Goal: Task Accomplishment & Management: Manage account settings

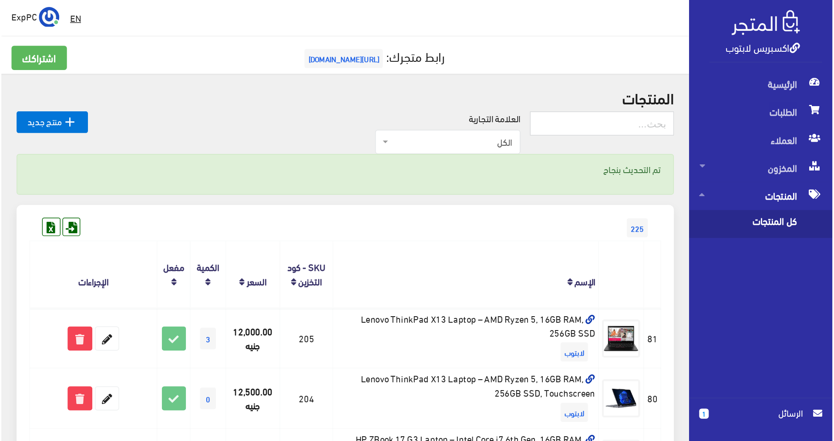
scroll to position [174, 0]
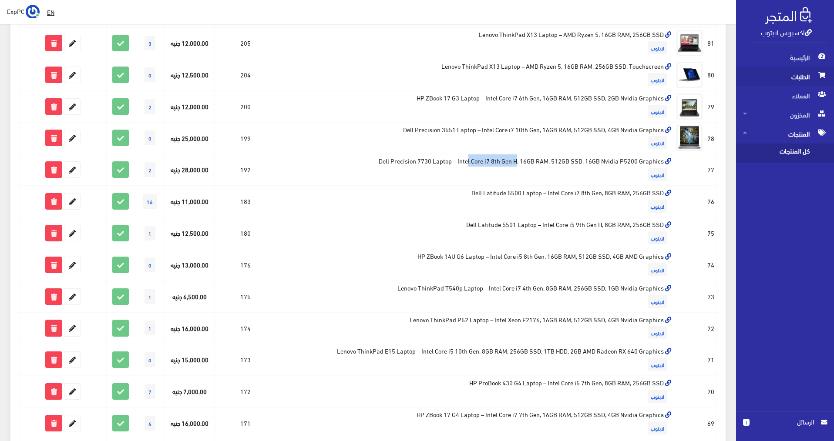
click at [568, 77] on span "الطلبات" at bounding box center [785, 76] width 84 height 19
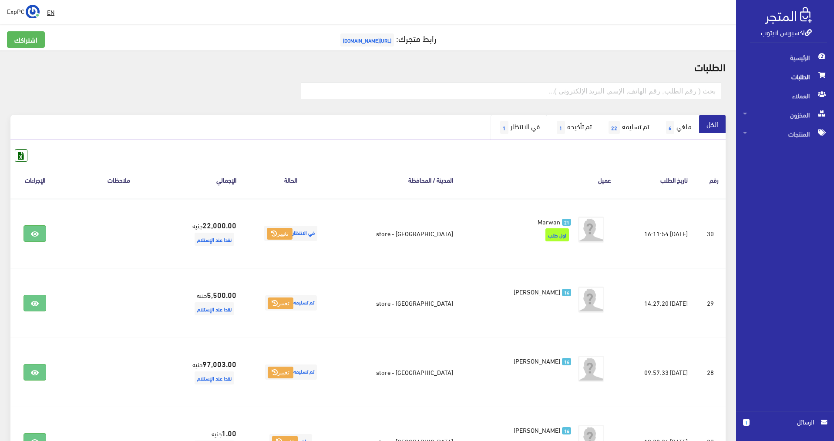
click at [500, 128] on span "1" at bounding box center [504, 127] width 8 height 13
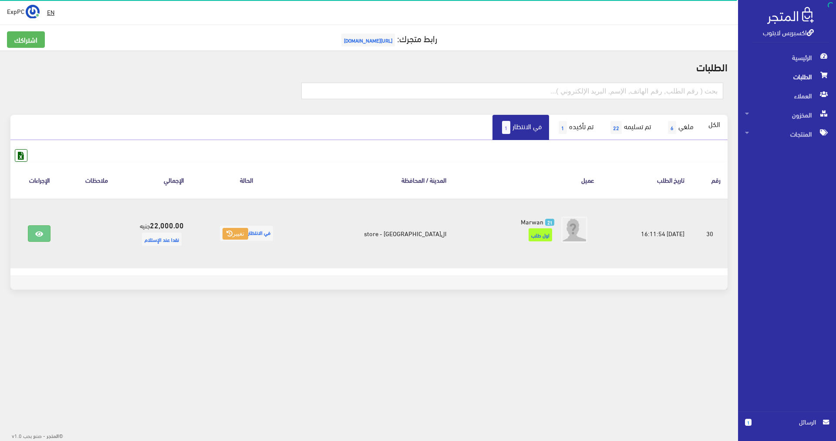
click at [273, 233] on span "في الانتظار تغيير" at bounding box center [246, 233] width 53 height 15
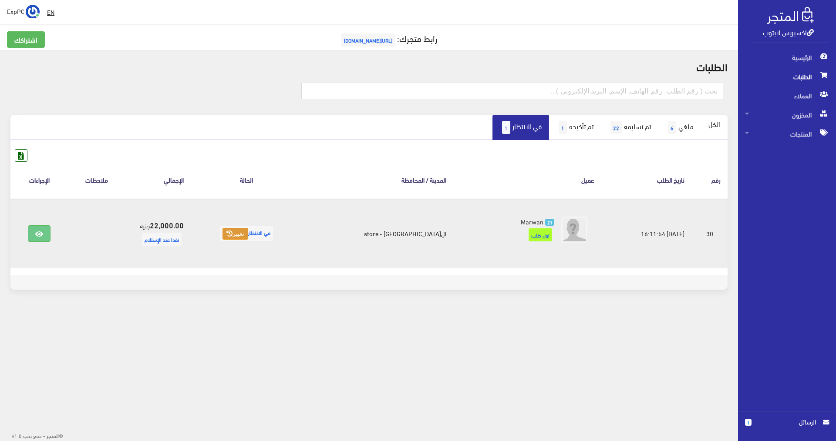
click at [248, 236] on button "تغيير" at bounding box center [235, 234] width 26 height 12
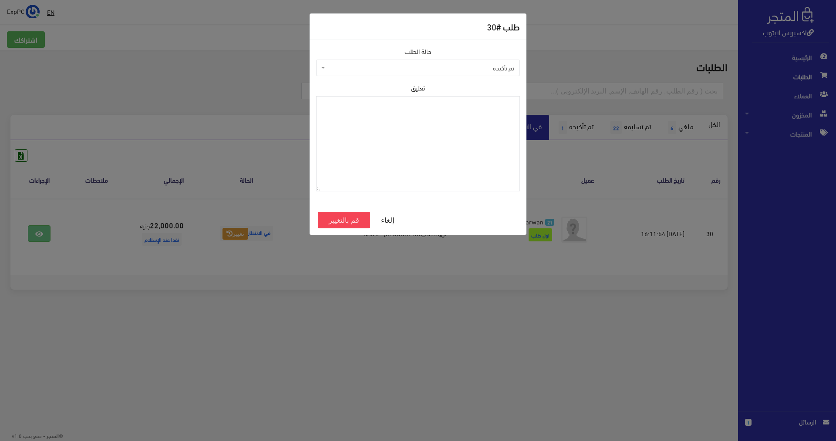
click at [423, 61] on span "تم تأكيده" at bounding box center [418, 68] width 204 height 17
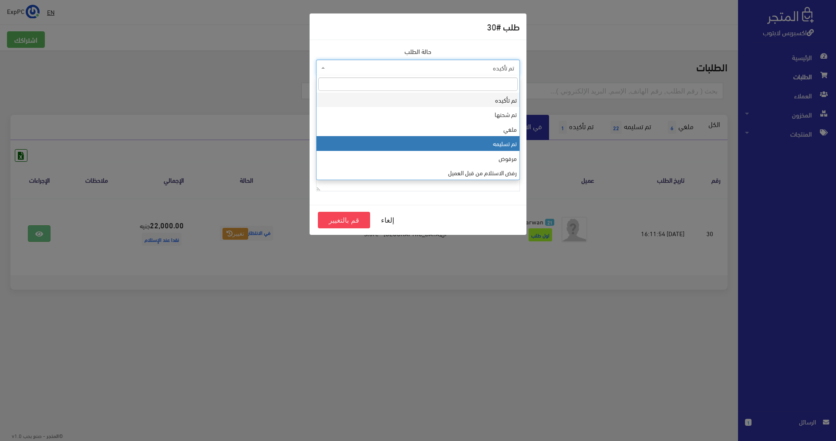
select select "4"
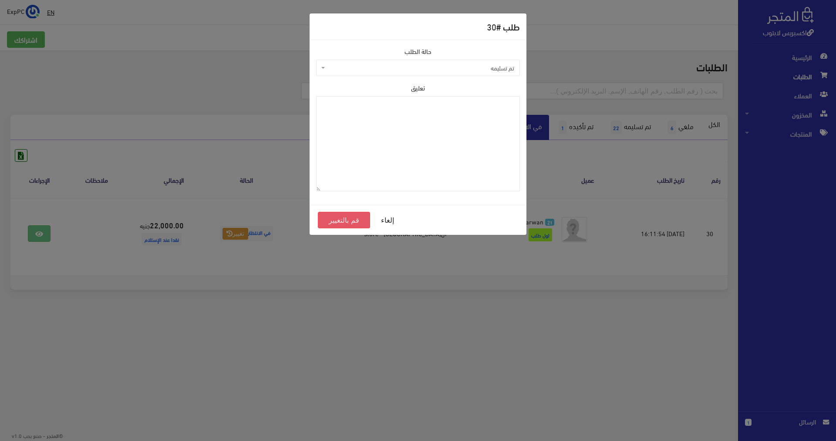
click at [347, 219] on button "قم بالتغيير" at bounding box center [344, 220] width 52 height 17
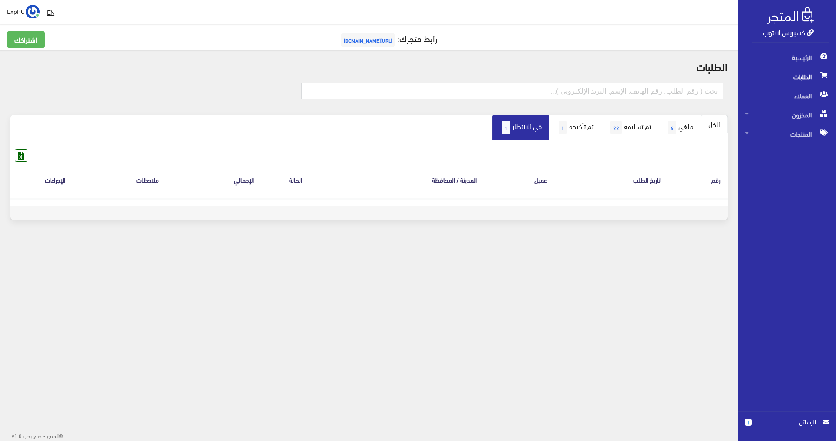
click at [707, 123] on link "الكل" at bounding box center [714, 124] width 27 height 18
click at [717, 123] on link "الكل" at bounding box center [714, 124] width 27 height 18
click at [719, 127] on link "الكل" at bounding box center [714, 124] width 27 height 18
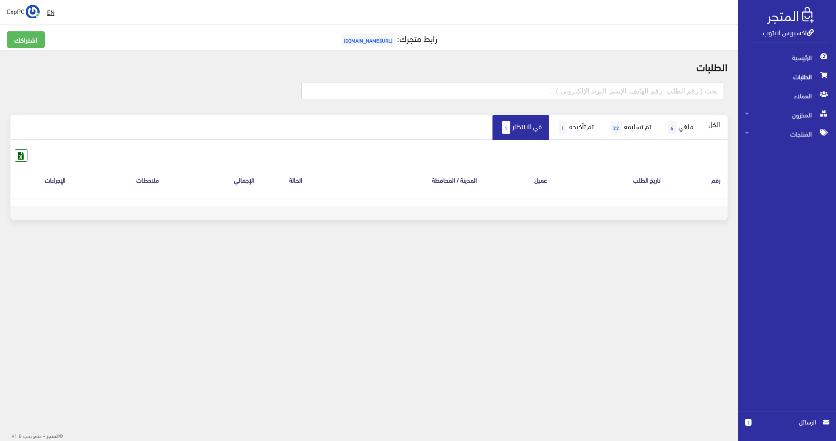
click at [805, 70] on span "الطلبات" at bounding box center [787, 76] width 84 height 19
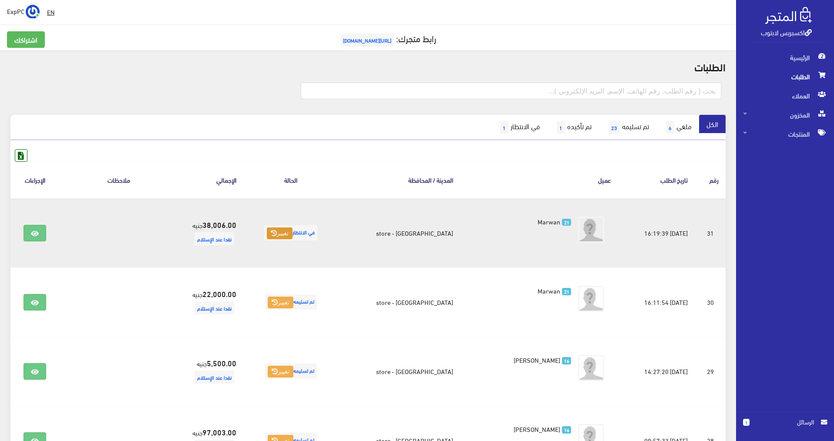
click at [273, 237] on button "تغيير" at bounding box center [280, 234] width 26 height 12
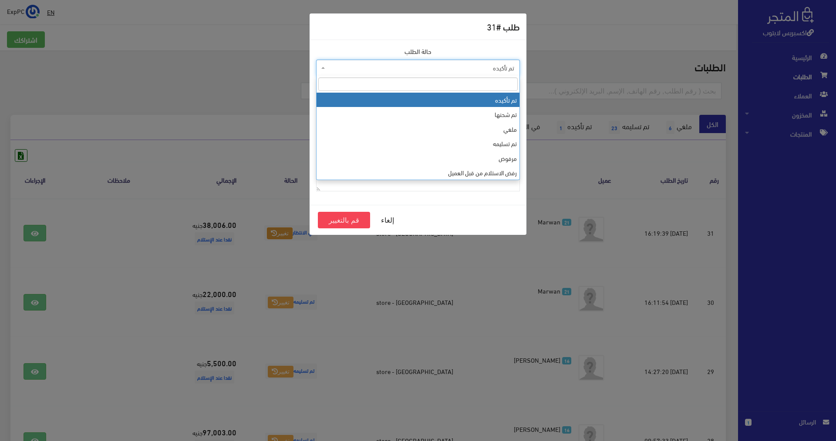
click at [476, 64] on span "تم تأكيده" at bounding box center [420, 68] width 187 height 9
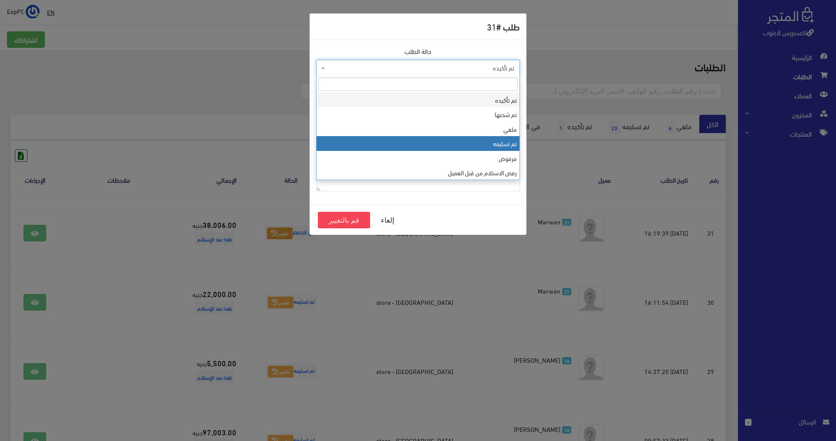
select select "4"
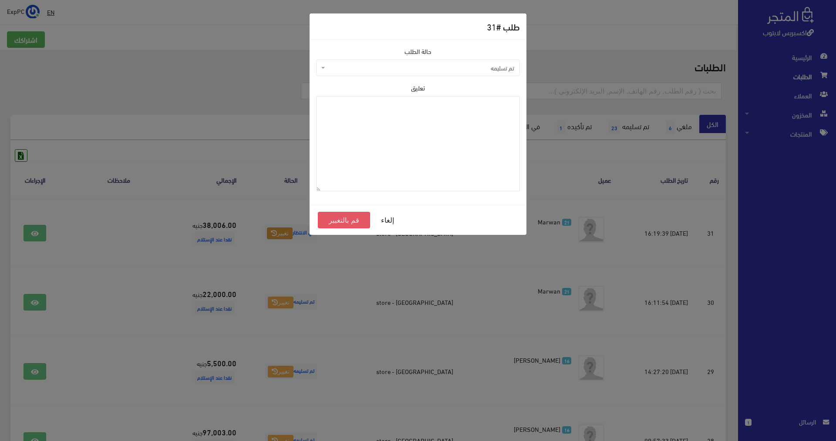
click at [333, 222] on button "قم بالتغيير" at bounding box center [344, 220] width 52 height 17
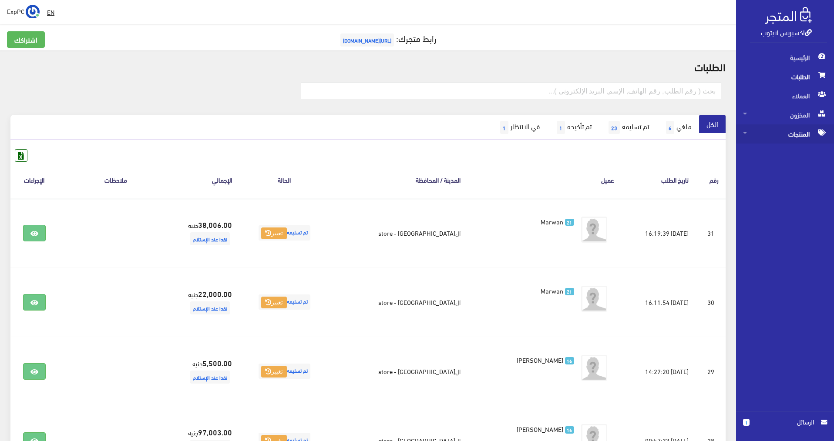
click at [800, 133] on span "المنتجات" at bounding box center [785, 133] width 84 height 19
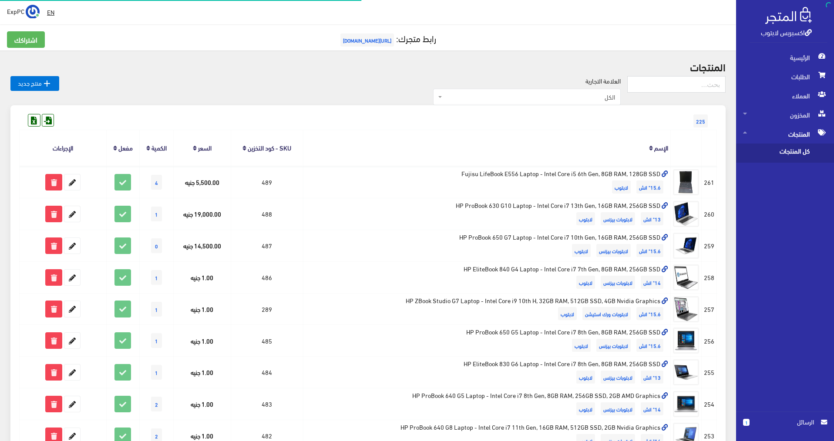
click at [800, 152] on span "كل المنتجات" at bounding box center [776, 153] width 66 height 19
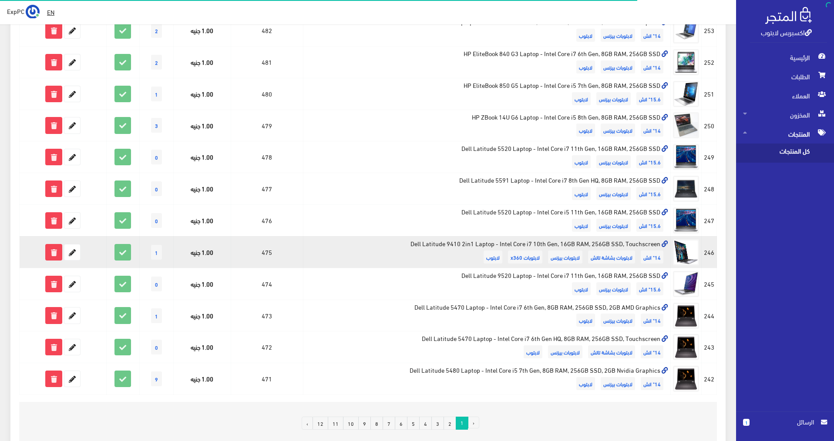
scroll to position [467, 0]
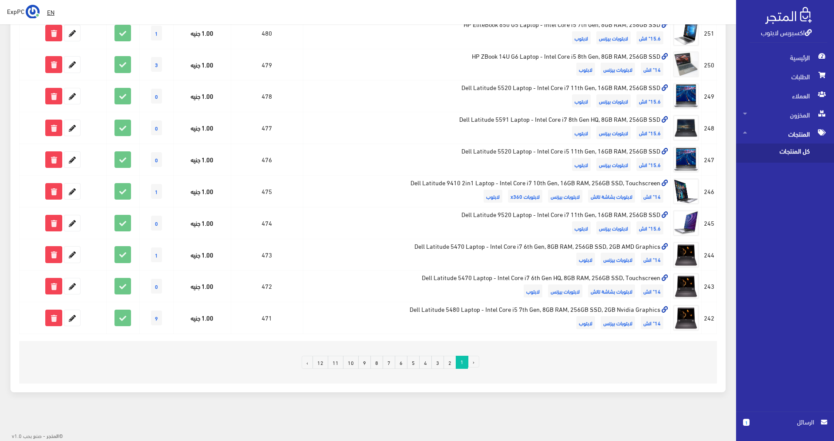
click at [353, 363] on link "10" at bounding box center [351, 362] width 16 height 13
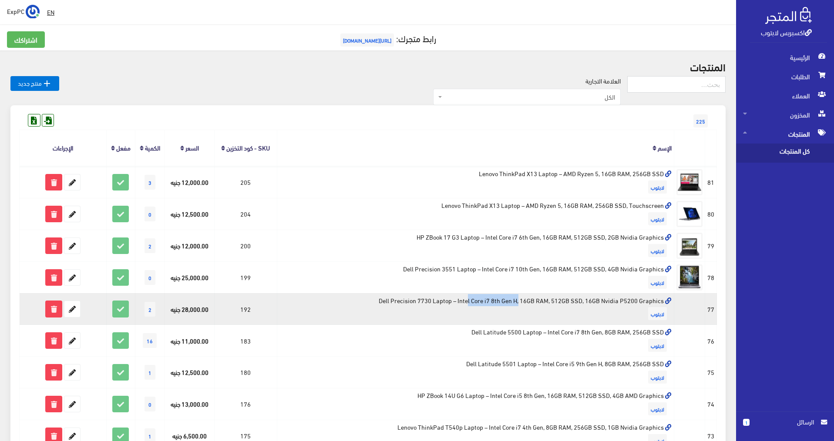
drag, startPoint x: 378, startPoint y: 301, endPoint x: 432, endPoint y: 304, distance: 54.1
click at [432, 304] on td "Dell Precision 7730 Laptop – Intel Core i7 8th Gen H, 16GB RAM, 512GB SSD, 16GB…" at bounding box center [475, 309] width 397 height 32
copy td "Dell Precision 7730"
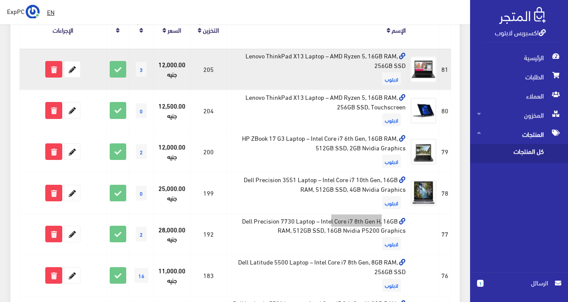
scroll to position [131, 0]
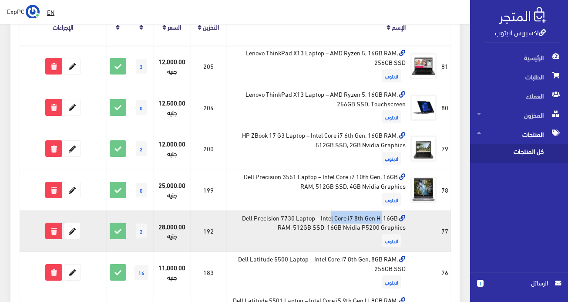
copy td "Dell Precision 7730"
click at [67, 235] on icon at bounding box center [72, 231] width 16 height 16
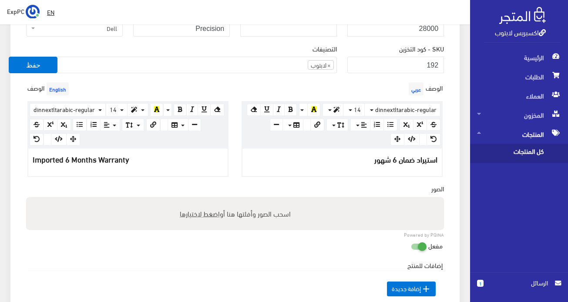
scroll to position [218, 0]
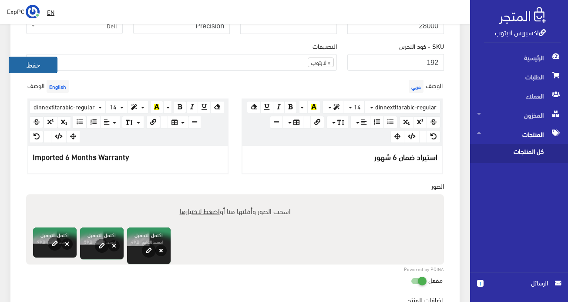
click at [24, 61] on button "حفظ" at bounding box center [33, 65] width 49 height 17
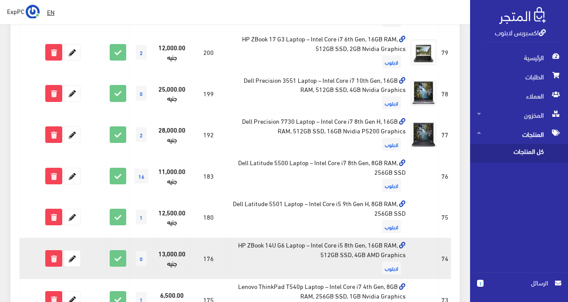
scroll to position [261, 0]
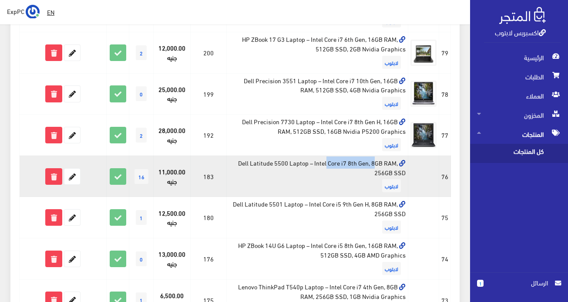
drag, startPoint x: 239, startPoint y: 162, endPoint x: 290, endPoint y: 163, distance: 51.4
click at [290, 163] on td "Dell Latitude 5500 Laptop – Intel Core i7 8th Gen, 8GB RAM, 256GB SSD لابتوب" at bounding box center [318, 175] width 182 height 41
copy td "Dell Latitude 5500"
click at [71, 179] on icon at bounding box center [72, 176] width 16 height 16
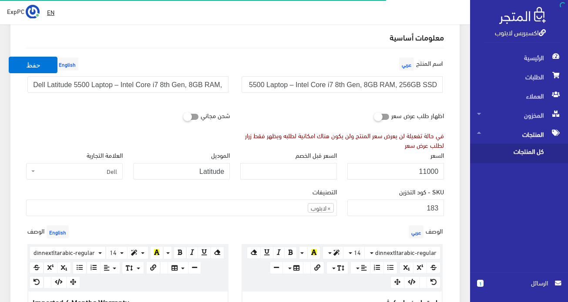
scroll to position [218, 0]
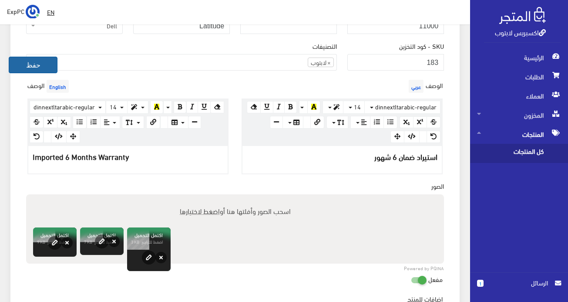
click at [32, 61] on button "حفظ" at bounding box center [33, 65] width 49 height 17
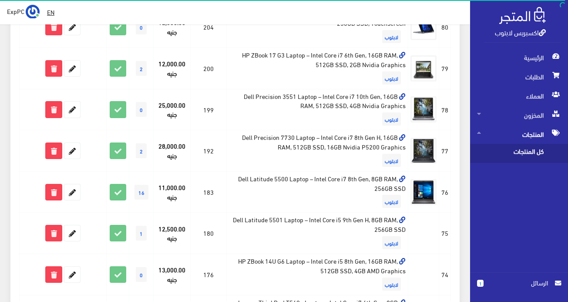
scroll to position [261, 0]
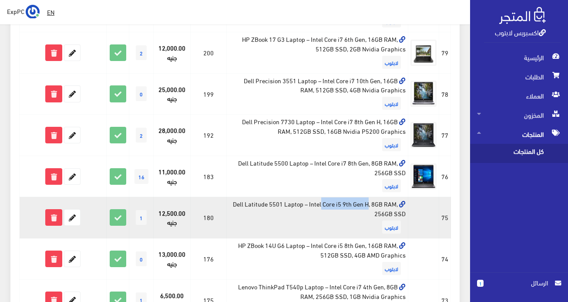
drag, startPoint x: 229, startPoint y: 205, endPoint x: 280, endPoint y: 204, distance: 50.5
click at [280, 204] on td "Dell Latitude 5501 Laptop – Intel Core i5 9th Gen H, 8GB RAM, 256GB SSD لابتوب" at bounding box center [318, 217] width 182 height 41
copy td "Dell Latitude 5501"
click at [72, 218] on icon at bounding box center [72, 217] width 16 height 16
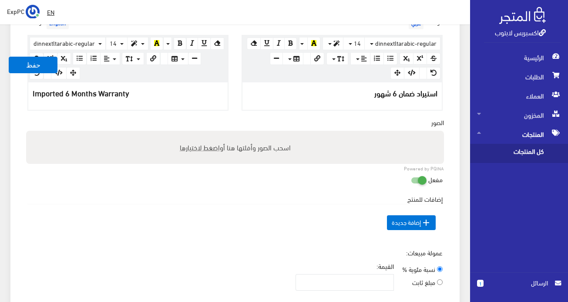
scroll to position [261, 0]
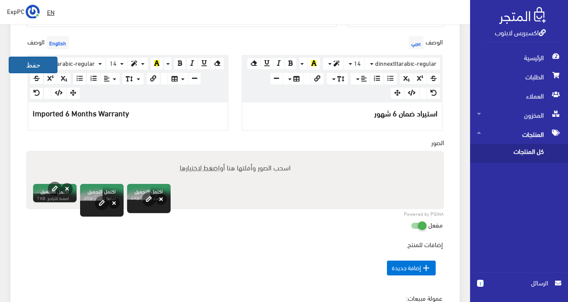
click at [49, 67] on button "حفظ" at bounding box center [33, 65] width 49 height 17
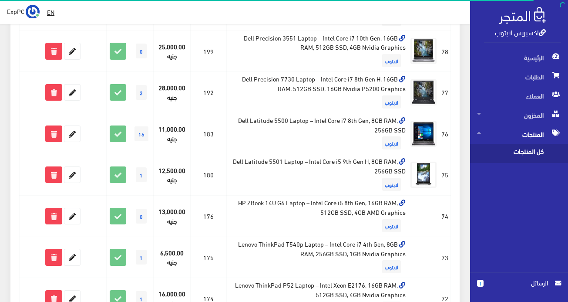
scroll to position [305, 0]
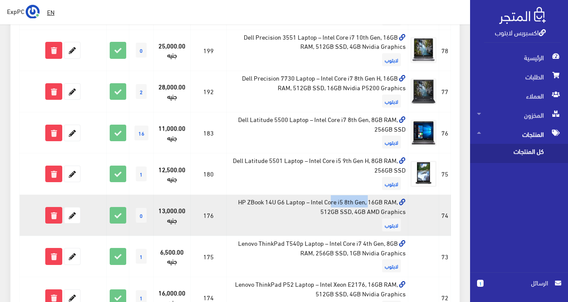
drag, startPoint x: 232, startPoint y: 202, endPoint x: 283, endPoint y: 200, distance: 51.0
click at [283, 200] on td "HP ZBook 14U G6 Laptop – Intel Core i5 8th Gen, 16GB RAM, 512GB SSD, 4GB AMD Gr…" at bounding box center [318, 215] width 182 height 41
copy td "HP ZBook 14U G6"
click at [76, 213] on icon at bounding box center [72, 215] width 16 height 16
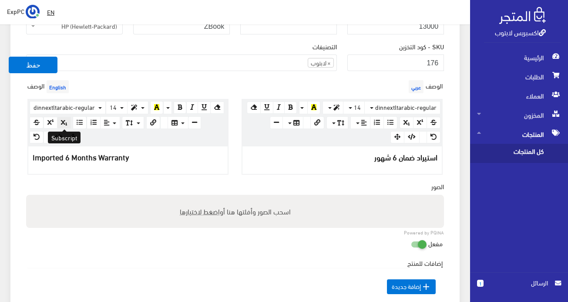
scroll to position [218, 0]
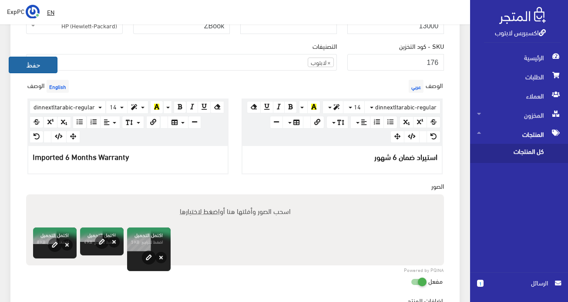
click at [43, 65] on button "حفظ" at bounding box center [33, 65] width 49 height 17
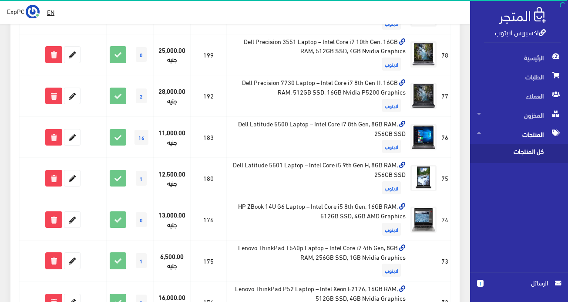
scroll to position [305, 0]
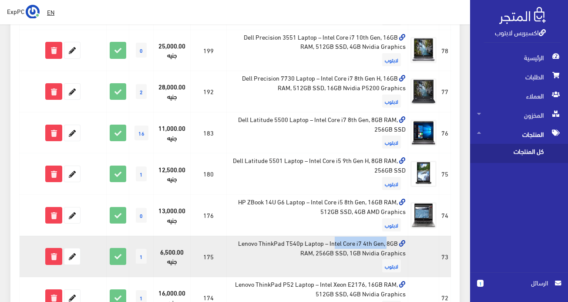
drag, startPoint x: 234, startPoint y: 244, endPoint x: 302, endPoint y: 243, distance: 67.9
click at [302, 243] on td "Lenovo ThinkPad T540p Laptop – Intel Core i7 4th Gen, 8GB RAM, 256GB SSD, 1GB N…" at bounding box center [318, 256] width 182 height 41
copy td "Lenovo ThinkPad T540p"
click at [75, 256] on icon at bounding box center [72, 256] width 16 height 16
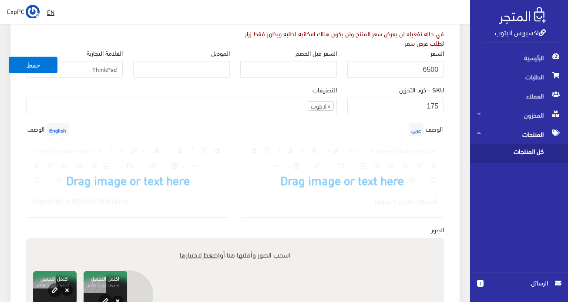
scroll to position [190, 0]
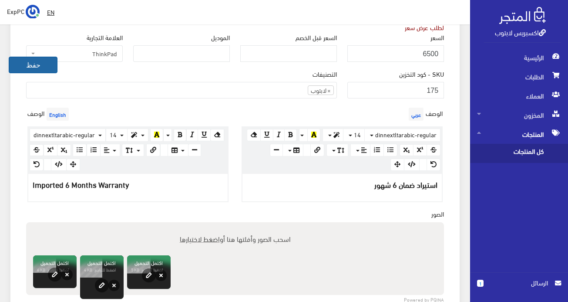
click at [37, 69] on button "حفظ" at bounding box center [33, 65] width 49 height 17
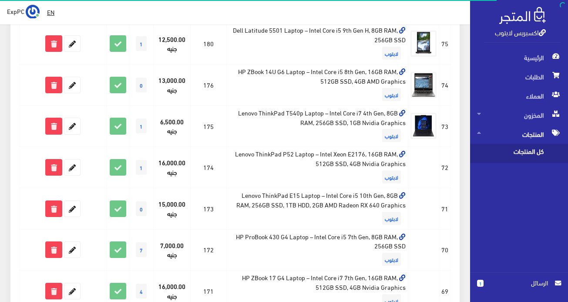
scroll to position [435, 0]
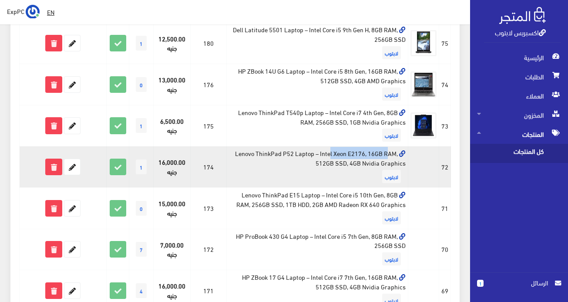
drag, startPoint x: 235, startPoint y: 154, endPoint x: 294, endPoint y: 153, distance: 59.6
click at [294, 153] on td "Lenovo ThinkPad P52 Laptop – Intel Xeon E2176, 16GB RAM, 512GB SSD, 4GB Nvidia …" at bounding box center [318, 166] width 182 height 41
copy td "Lenovo ThinkPad P52"
click at [70, 165] on icon at bounding box center [72, 167] width 16 height 16
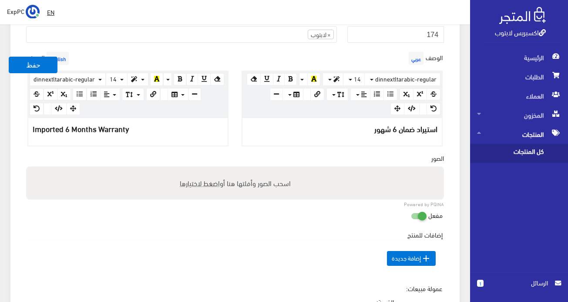
scroll to position [261, 0]
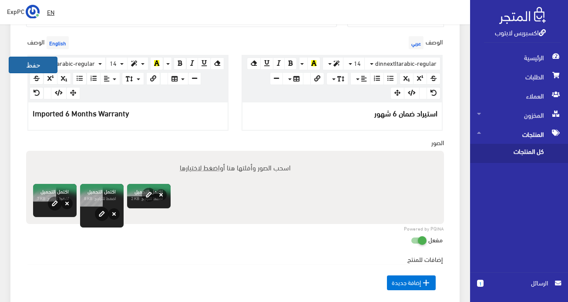
click at [31, 67] on button "حفظ" at bounding box center [33, 65] width 49 height 17
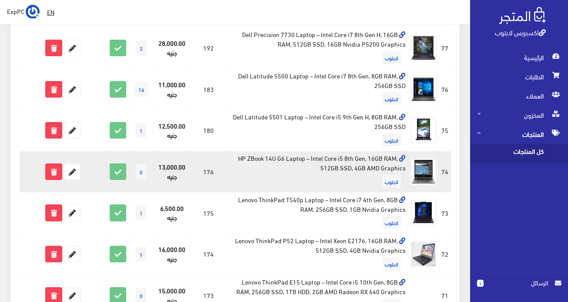
scroll to position [479, 0]
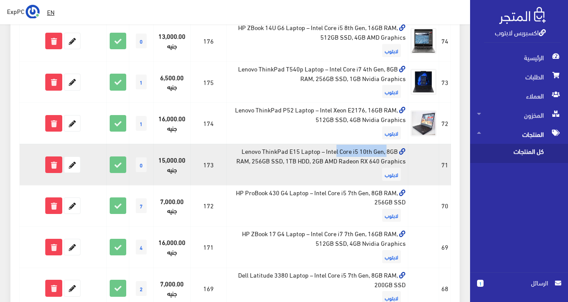
drag, startPoint x: 239, startPoint y: 152, endPoint x: 301, endPoint y: 153, distance: 62.3
click at [301, 153] on td "Lenovo ThinkPad E15 Laptop – Intel Core i5 10th Gen, 8GB RAM, 256GB SSD, 1TB HD…" at bounding box center [318, 164] width 182 height 41
copy td "Lenovo ThinkPad E15"
click at [75, 164] on icon at bounding box center [72, 165] width 16 height 16
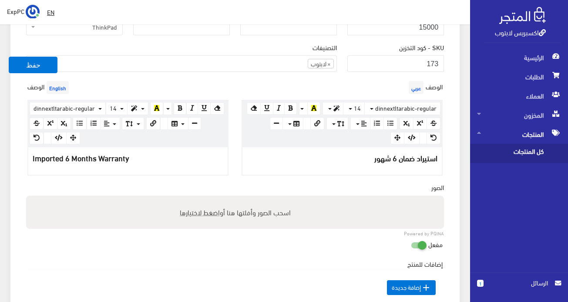
scroll to position [218, 0]
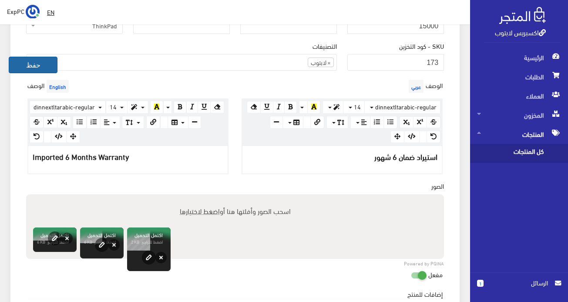
click at [41, 60] on button "حفظ" at bounding box center [33, 65] width 49 height 17
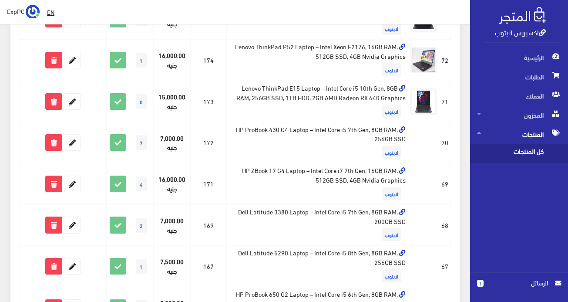
scroll to position [522, 0]
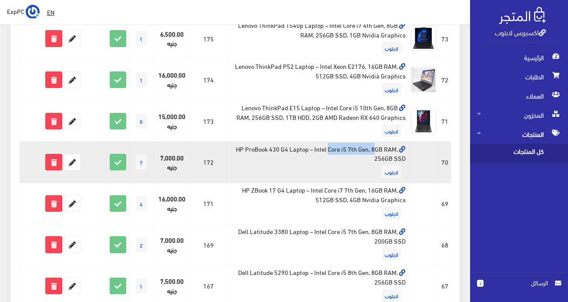
drag, startPoint x: 232, startPoint y: 150, endPoint x: 289, endPoint y: 150, distance: 57.5
click at [289, 150] on td "HP ProBook 430 G4 Laptop – Intel Core i5 7th Gen, 8GB RAM, 256GB SSD لابتوب" at bounding box center [318, 161] width 182 height 41
copy td "HP ProBook 430 G4"
click at [76, 158] on icon at bounding box center [72, 162] width 16 height 16
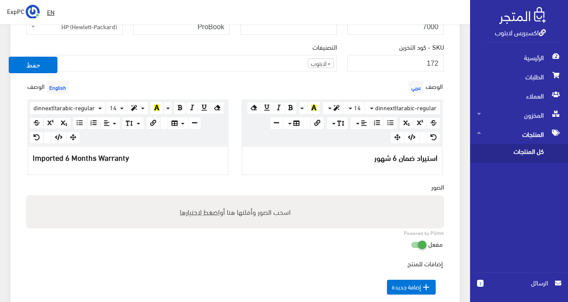
scroll to position [218, 0]
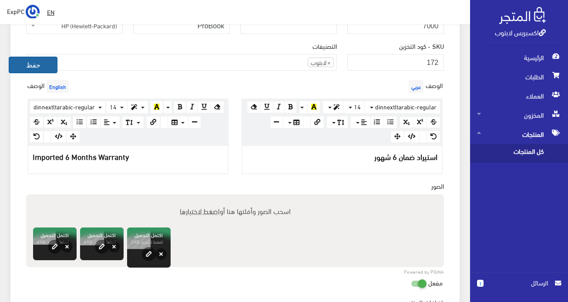
click at [41, 67] on button "حفظ" at bounding box center [33, 65] width 49 height 17
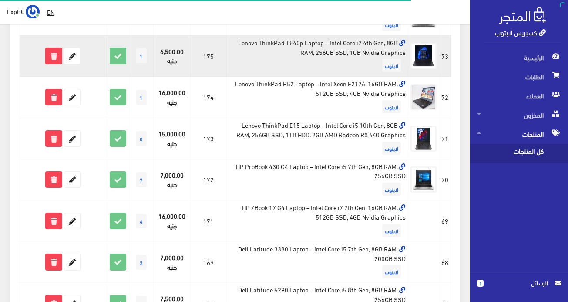
scroll to position [522, 0]
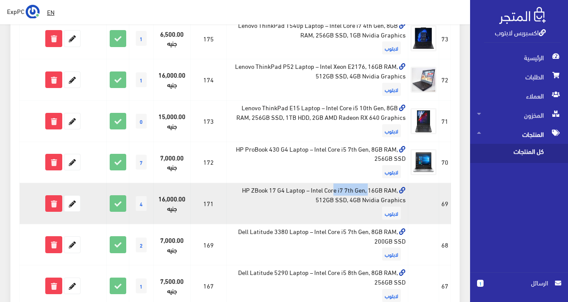
drag, startPoint x: 239, startPoint y: 190, endPoint x: 282, endPoint y: 190, distance: 42.7
click at [282, 190] on td "HP ZBook 17 G4 Laptop – Intel Core i7 7th Gen, 16GB RAM, 512GB SSD, 4GB Nvidia …" at bounding box center [318, 203] width 182 height 41
copy td "HP ZBook 17 G4"
click at [72, 207] on icon at bounding box center [72, 203] width 16 height 16
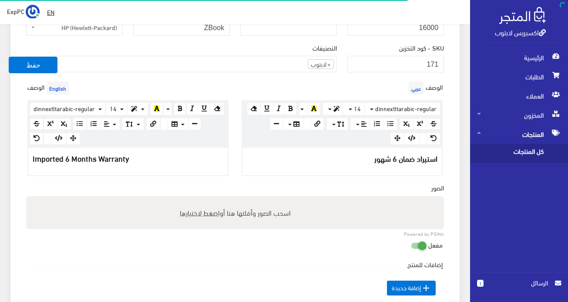
scroll to position [218, 0]
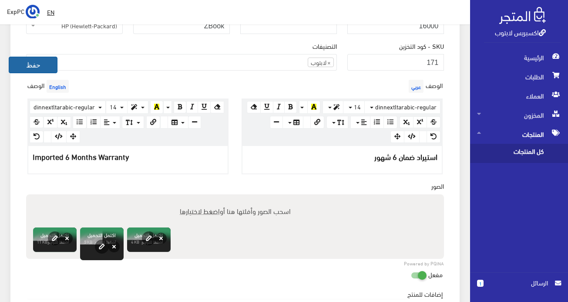
click at [44, 62] on button "حفظ" at bounding box center [33, 65] width 49 height 17
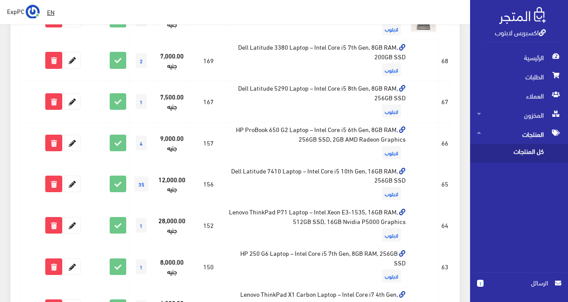
scroll to position [696, 0]
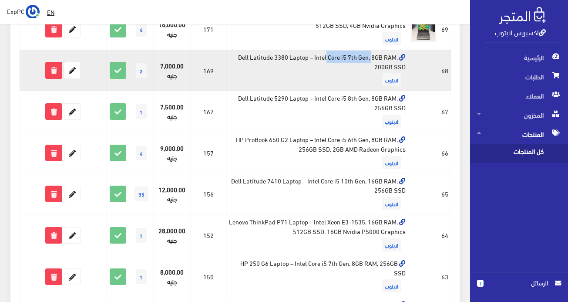
drag, startPoint x: 237, startPoint y: 56, endPoint x: 286, endPoint y: 56, distance: 49.6
click at [286, 56] on td "Dell Latitude 3380 Laptop – Intel Core i5 7th Gen, 8GB RAM, 200GB SSD لابتوب" at bounding box center [318, 70] width 182 height 41
copy td "Dell Latitude 3380"
click at [74, 71] on icon at bounding box center [72, 70] width 16 height 16
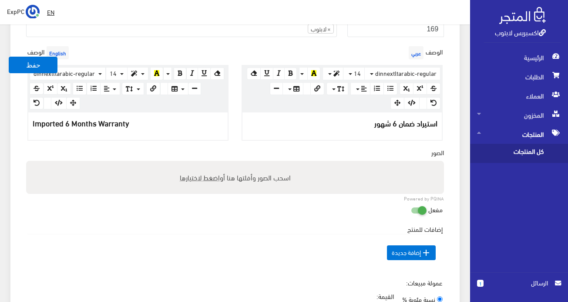
scroll to position [261, 0]
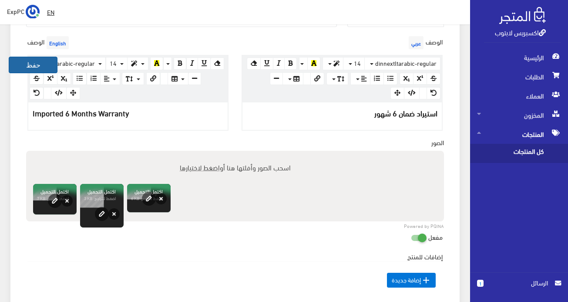
click at [47, 65] on button "حفظ" at bounding box center [33, 65] width 49 height 17
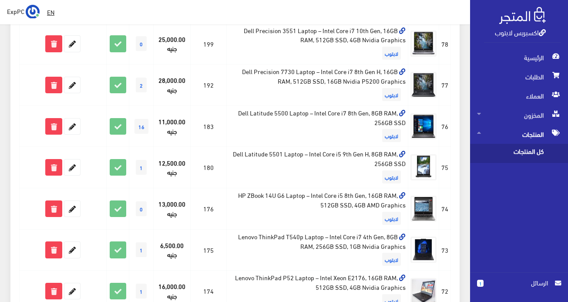
scroll to position [566, 0]
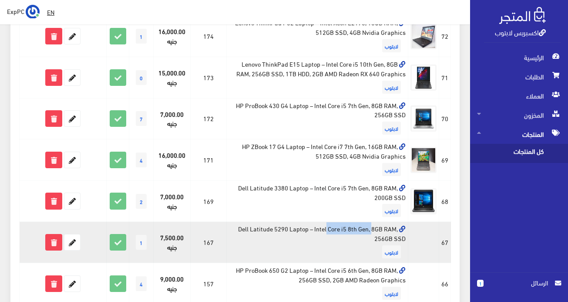
drag, startPoint x: 235, startPoint y: 231, endPoint x: 287, endPoint y: 226, distance: 52.1
click at [287, 226] on td "Dell Latitude 5290 Laptop – Intel Core i5 8th Gen, 8GB RAM, 256GB SSD لابتوب" at bounding box center [318, 242] width 182 height 41
copy td "Dell Latitude 5290"
click at [73, 242] on icon at bounding box center [72, 242] width 16 height 16
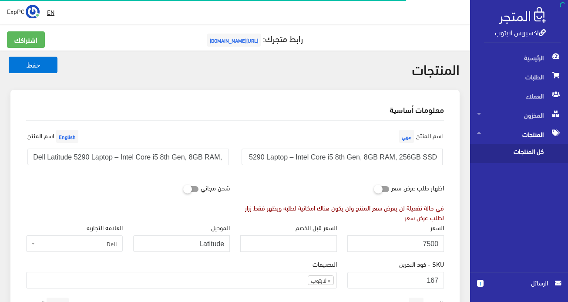
scroll to position [261, 0]
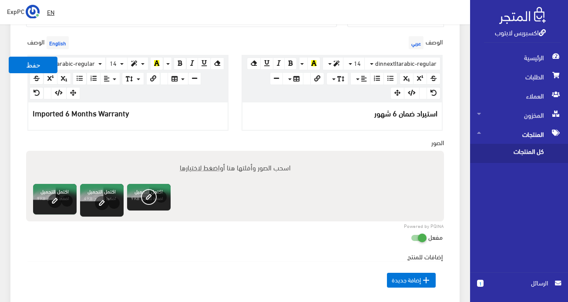
click at [156, 195] on button "edit" at bounding box center [149, 196] width 14 height 14
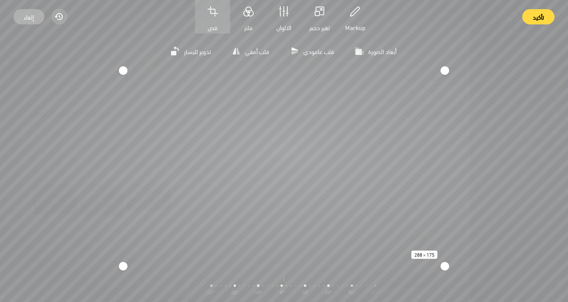
click at [30, 17] on span "إلغاء" at bounding box center [29, 16] width 10 height 15
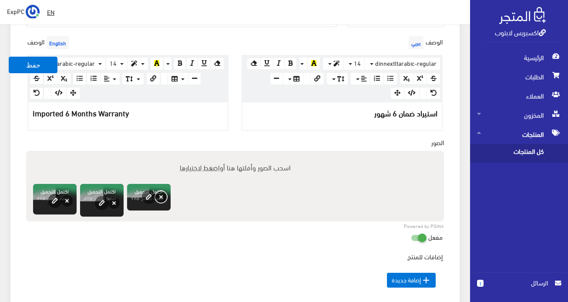
click at [164, 193] on button "حذف" at bounding box center [160, 196] width 11 height 11
click at [30, 63] on button "حفظ" at bounding box center [33, 65] width 49 height 17
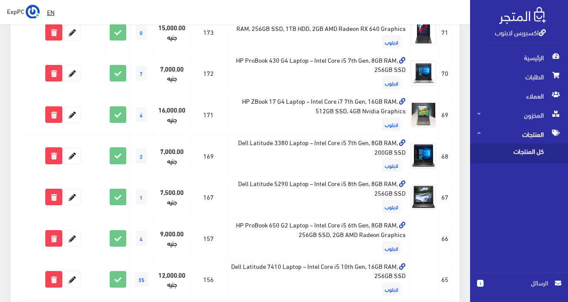
scroll to position [740, 0]
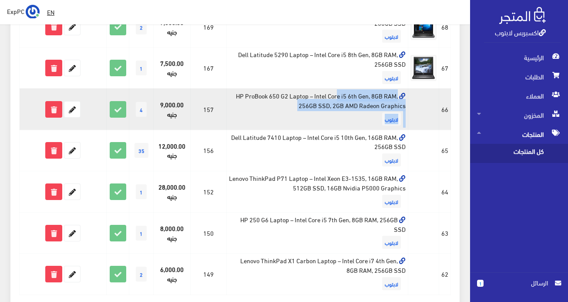
drag, startPoint x: 227, startPoint y: 93, endPoint x: 244, endPoint y: 94, distance: 17.5
click at [244, 94] on tr "#66 لابتوب 157" at bounding box center [235, 108] width 431 height 41
click at [244, 94] on td "HP ProBook 650 G2 Laptop – Intel Core i5 6th Gen, 8GB RAM, 256GB SSD, 2GB AMD R…" at bounding box center [318, 108] width 182 height 41
drag, startPoint x: 286, startPoint y: 99, endPoint x: 230, endPoint y: 97, distance: 56.6
click at [230, 97] on td "HP ProBook 650 G2 Laptop – Intel Core i5 6th Gen, 8GB RAM, 256GB SSD, 2GB AMD R…" at bounding box center [318, 108] width 182 height 41
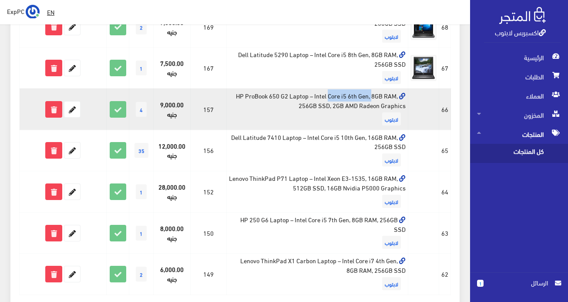
copy td "HP ProBook 650 G2"
click at [74, 110] on icon at bounding box center [72, 109] width 16 height 16
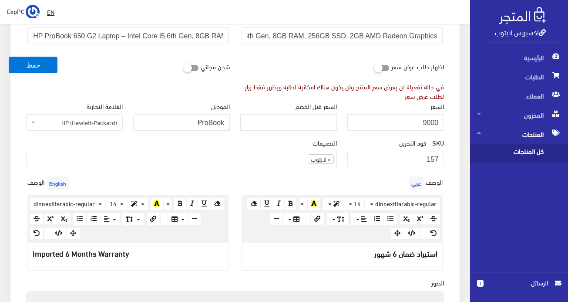
scroll to position [174, 0]
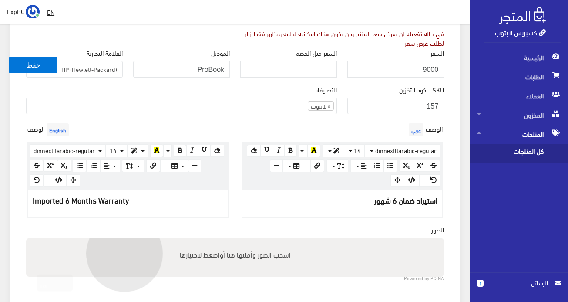
click at [124, 252] on div "اسحب الصور وأفلتها هنا أو اضغط لاختيارها" at bounding box center [235, 254] width 418 height 33
click at [26, 238] on input "اسحب الصور وأفلتها هنا أو اضغط لاختيارها" at bounding box center [235, 239] width 418 height 3
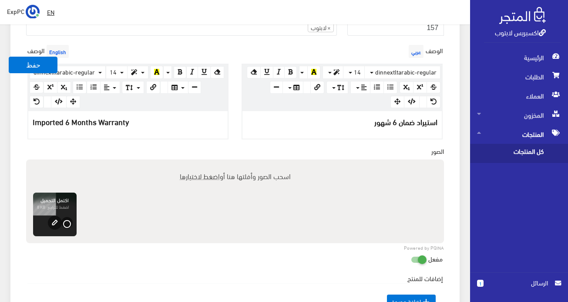
scroll to position [261, 0]
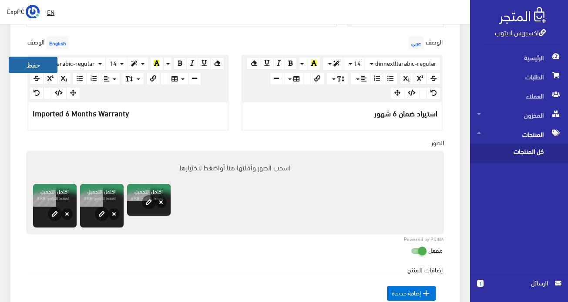
click at [34, 66] on button "حفظ" at bounding box center [33, 65] width 49 height 17
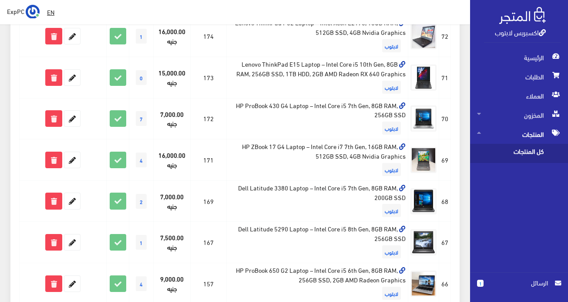
scroll to position [784, 0]
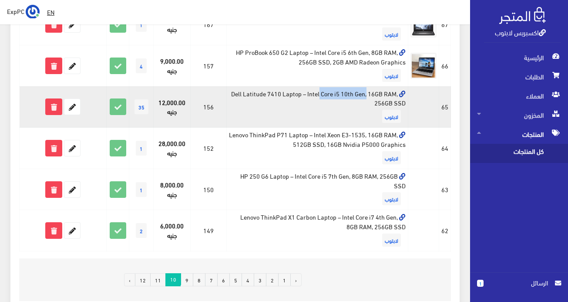
drag, startPoint x: 231, startPoint y: 94, endPoint x: 280, endPoint y: 95, distance: 48.8
click at [280, 95] on td "Dell Latitude 7410 Laptop – Intel Core i5 10th Gen, 16GB RAM, 256GB SSD لابتوب" at bounding box center [318, 106] width 182 height 41
copy td "Dell Latitude 7410"
click at [71, 106] on icon at bounding box center [72, 107] width 16 height 16
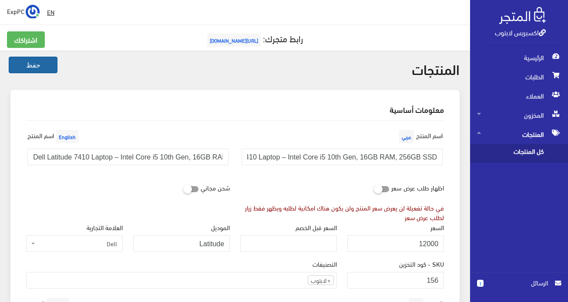
click at [26, 61] on button "حفظ" at bounding box center [33, 65] width 49 height 17
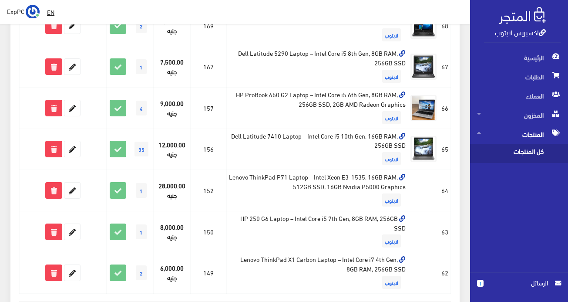
scroll to position [784, 0]
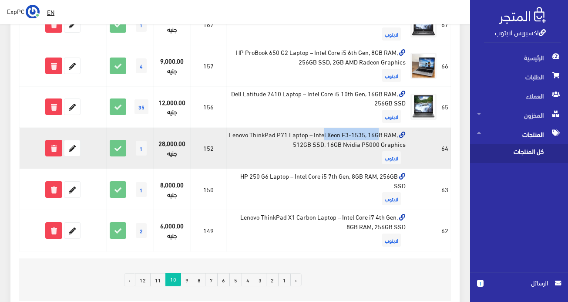
drag, startPoint x: 243, startPoint y: 136, endPoint x: 302, endPoint y: 136, distance: 58.8
click at [302, 136] on td "Lenovo ThinkPad P71 Laptop – Intel Xeon E3-1535, 16GB RAM, 512GB SSD, 16GB Nvid…" at bounding box center [318, 148] width 182 height 41
copy td "Lenovo ThinkPad P71"
click at [77, 146] on icon at bounding box center [72, 148] width 16 height 16
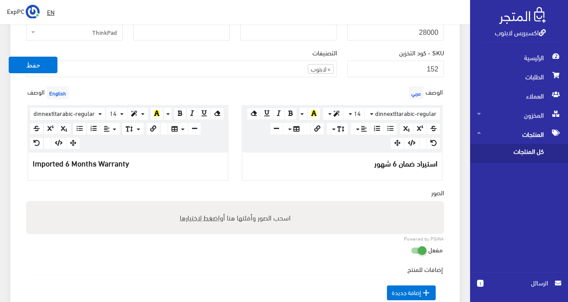
scroll to position [261, 0]
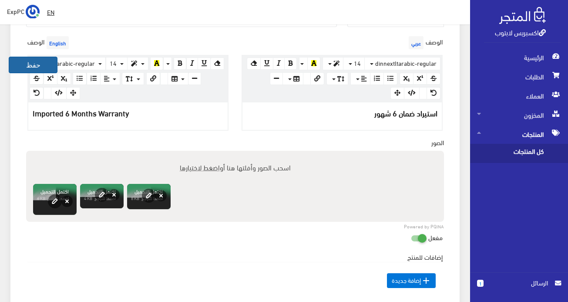
click at [38, 64] on button "حفظ" at bounding box center [33, 65] width 49 height 17
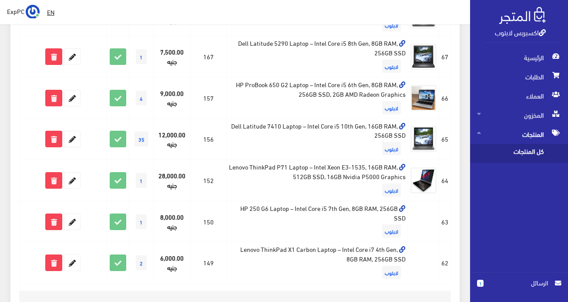
scroll to position [840, 0]
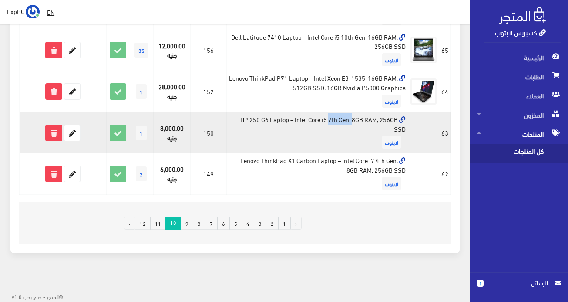
drag, startPoint x: 240, startPoint y: 118, endPoint x: 268, endPoint y: 118, distance: 27.9
click at [268, 118] on td "HP 250 G6 Laptop – Intel Core i5 7th Gen, 8GB RAM, 256GB SSD لابتوب" at bounding box center [318, 132] width 182 height 41
copy td "HP 250 G6"
click at [74, 132] on icon at bounding box center [72, 133] width 16 height 16
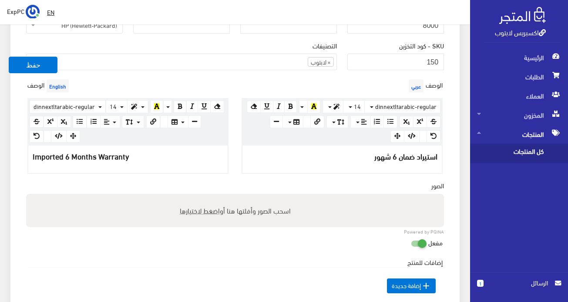
scroll to position [218, 0]
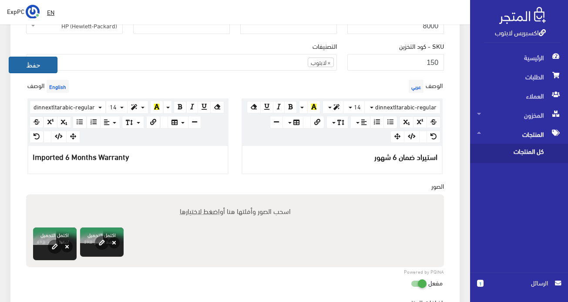
click at [36, 64] on button "حفظ" at bounding box center [33, 65] width 49 height 17
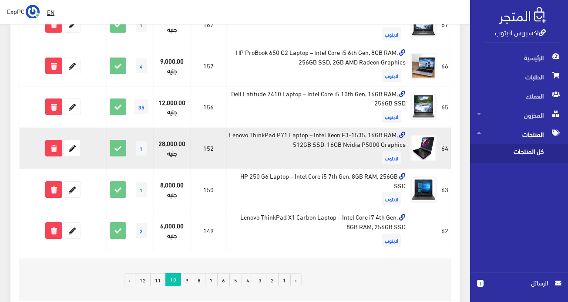
scroll to position [840, 0]
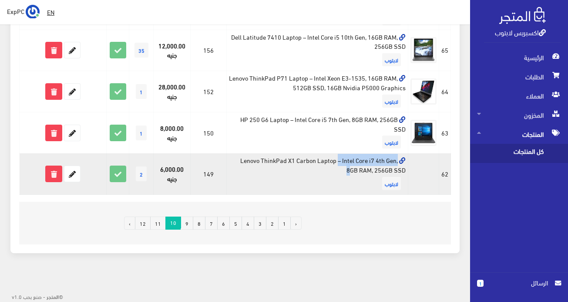
drag, startPoint x: 237, startPoint y: 158, endPoint x: 317, endPoint y: 160, distance: 79.7
click at [317, 160] on td "Lenovo ThinkPad X1 Carbon Laptop – Intel Core i7 4th Gen, 8GB RAM, 256GB SSD لا…" at bounding box center [318, 173] width 182 height 41
copy td "Lenovo ThinkPad X1 Carbon"
click at [75, 172] on icon at bounding box center [72, 174] width 16 height 16
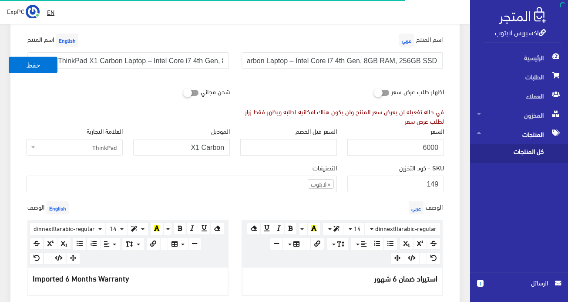
scroll to position [305, 0]
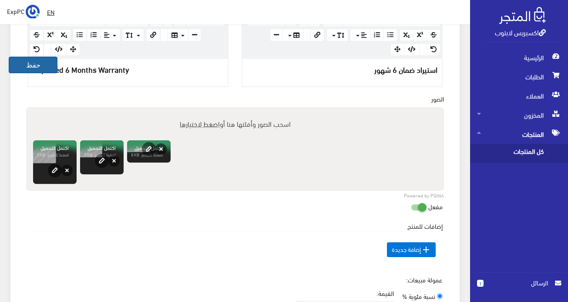
click at [39, 66] on button "حفظ" at bounding box center [33, 65] width 49 height 17
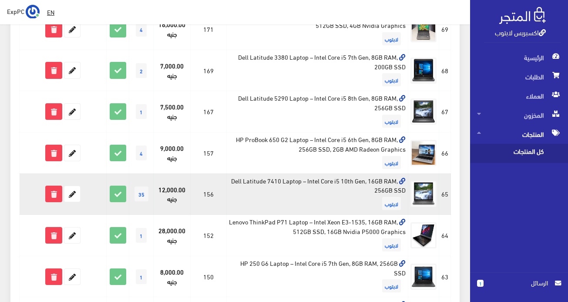
scroll to position [840, 0]
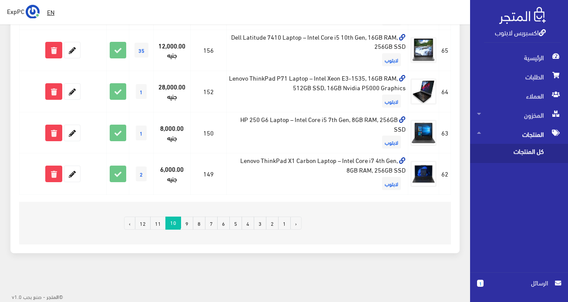
click at [162, 222] on link "11" at bounding box center [158, 222] width 16 height 13
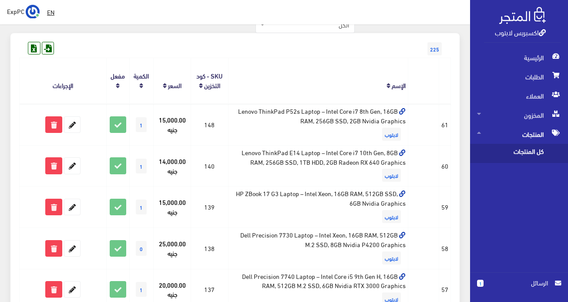
scroll to position [65, 0]
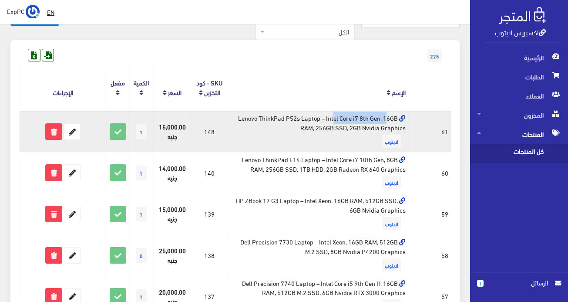
drag, startPoint x: 238, startPoint y: 117, endPoint x: 300, endPoint y: 116, distance: 62.3
click at [300, 116] on td "Lenovo ThinkPad P52s Laptop – Intel Core i7 8th Gen, 16GB RAM, 256GB SSD, 2GB N…" at bounding box center [318, 131] width 180 height 41
copy td "Lenovo ThinkPad P52s"
click at [75, 136] on icon at bounding box center [72, 132] width 16 height 16
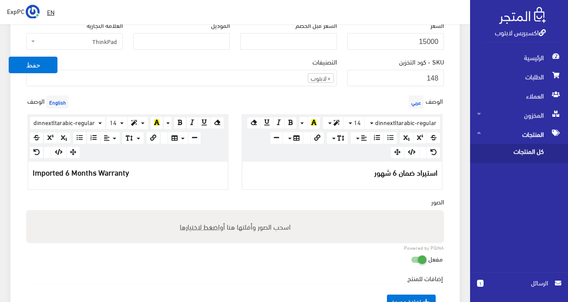
scroll to position [218, 0]
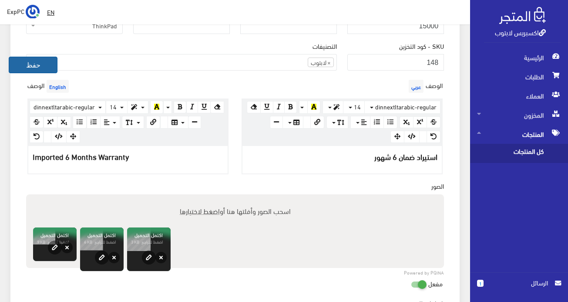
click at [39, 66] on button "حفظ" at bounding box center [33, 65] width 49 height 17
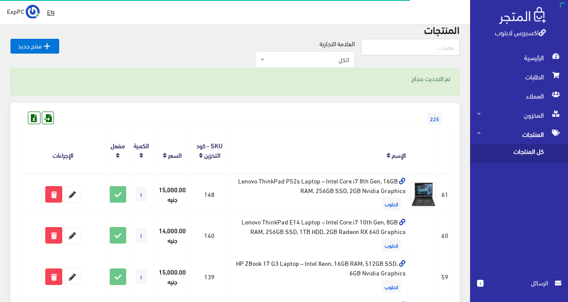
scroll to position [131, 0]
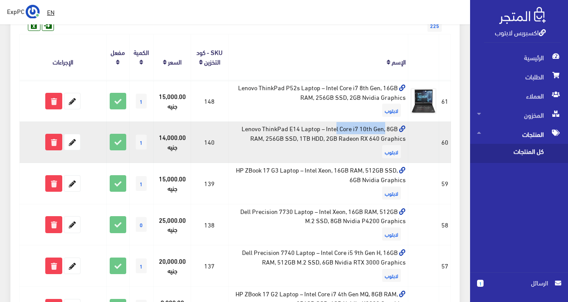
drag, startPoint x: 237, startPoint y: 128, endPoint x: 299, endPoint y: 127, distance: 62.3
click at [299, 127] on td "Lenovo ThinkPad E14 Laptop – Intel Core i7 10th Gen, 8GB RAM, 256GB SSD, 1TB HD…" at bounding box center [318, 141] width 180 height 41
copy td "Lenovo ThinkPad E14"
click at [76, 139] on icon at bounding box center [72, 142] width 16 height 16
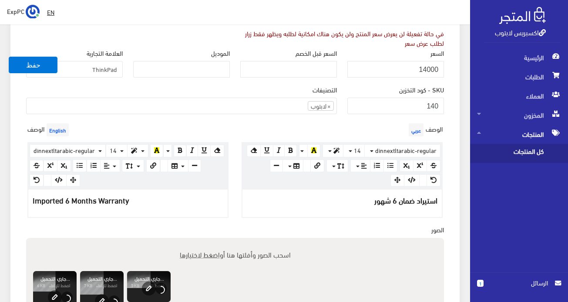
scroll to position [218, 0]
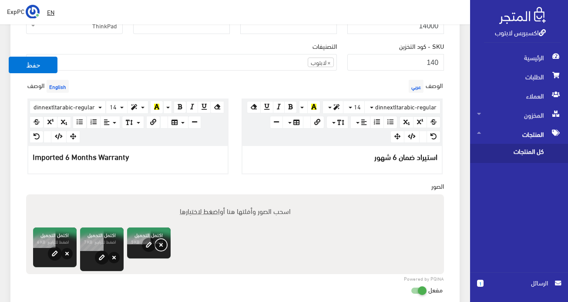
click at [165, 243] on button "حذف" at bounding box center [160, 244] width 11 height 11
click at [30, 59] on button "حفظ" at bounding box center [33, 65] width 49 height 17
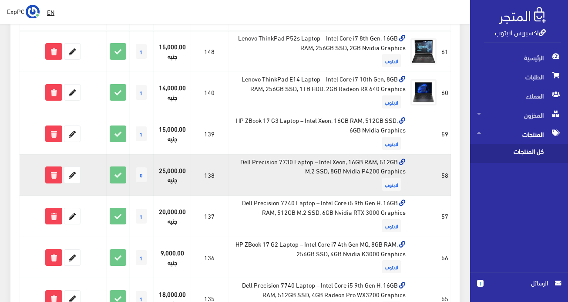
scroll to position [174, 0]
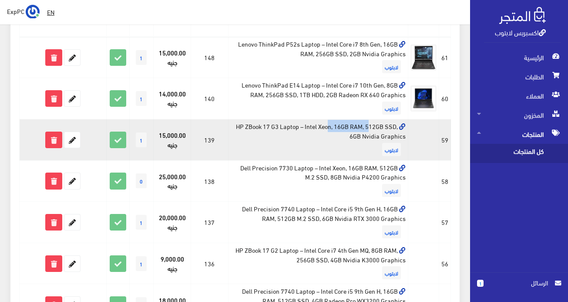
drag, startPoint x: 236, startPoint y: 126, endPoint x: 278, endPoint y: 123, distance: 42.3
click at [278, 123] on td "HP ZBook 17 G3 Laptop – Intel Xeon, 16GB RAM, 512GB SSD, 6GB Nvidia Graphics لا…" at bounding box center [318, 139] width 180 height 41
copy td "HP ZBook 17 G3"
click at [75, 141] on icon at bounding box center [72, 140] width 16 height 16
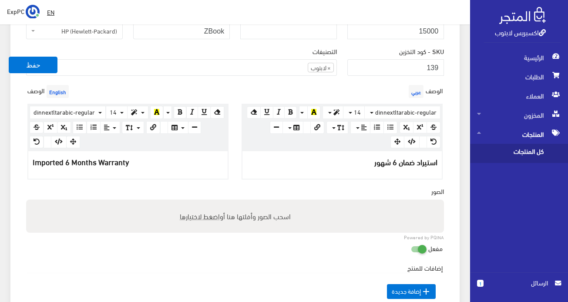
scroll to position [218, 0]
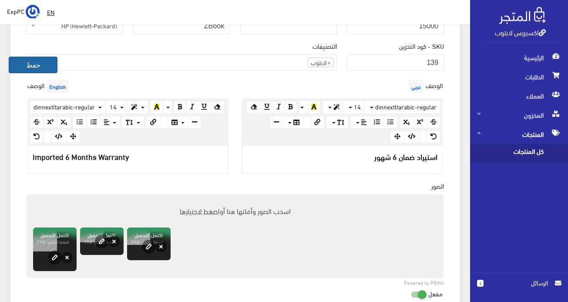
click at [41, 65] on button "حفظ" at bounding box center [33, 65] width 49 height 17
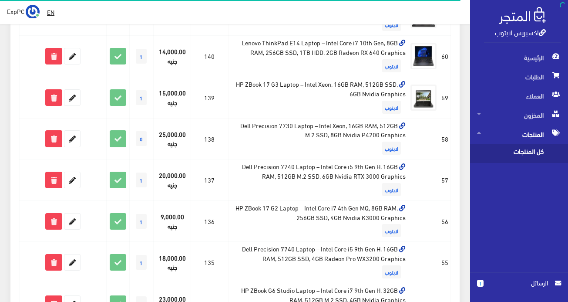
scroll to position [218, 0]
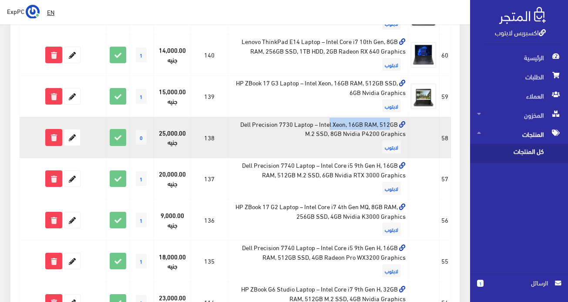
drag, startPoint x: 240, startPoint y: 122, endPoint x: 296, endPoint y: 123, distance: 55.7
click at [296, 123] on td "Dell Precision 7730 Laptop – Intel Xeon, 16GB RAM, 512GB M.2 SSD, 8GB Nvidia P4…" at bounding box center [318, 137] width 180 height 41
click at [267, 129] on td "Dell Precision 7730 Laptop – Intel Xeon, 16GB RAM, 512GB M.2 SSD, 8GB Nvidia P4…" at bounding box center [318, 137] width 180 height 41
drag, startPoint x: 237, startPoint y: 126, endPoint x: 291, endPoint y: 124, distance: 54.0
click at [291, 124] on td "Dell Precision 7730 Laptop – Intel Xeon, 16GB RAM, 512GB M.2 SSD, 8GB Nvidia P4…" at bounding box center [318, 137] width 180 height 41
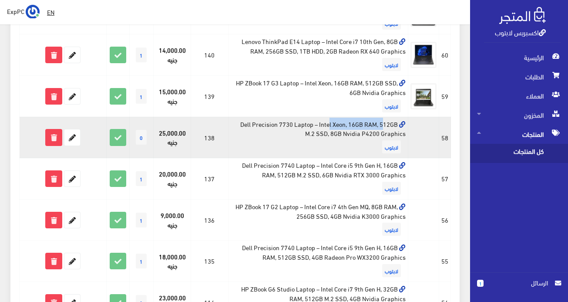
copy td "Dell Precision 7730"
click at [78, 133] on icon at bounding box center [72, 137] width 16 height 16
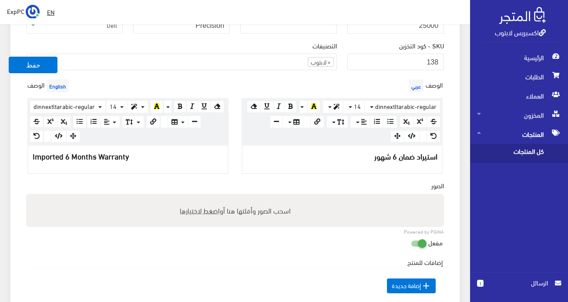
scroll to position [218, 0]
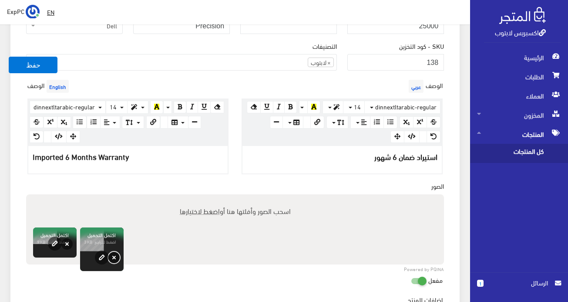
click at [114, 257] on button "حذف" at bounding box center [113, 256] width 11 height 11
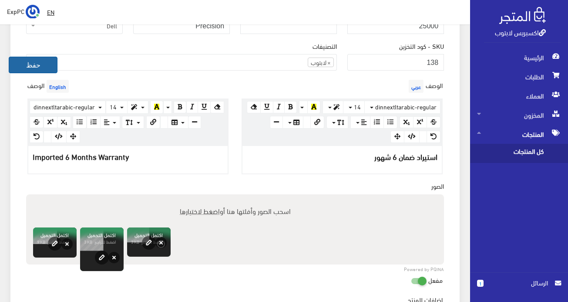
click at [25, 64] on button "حفظ" at bounding box center [33, 65] width 49 height 17
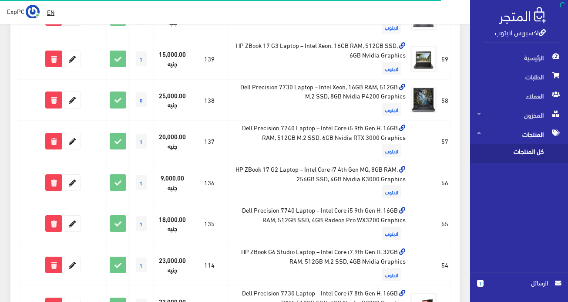
scroll to position [261, 0]
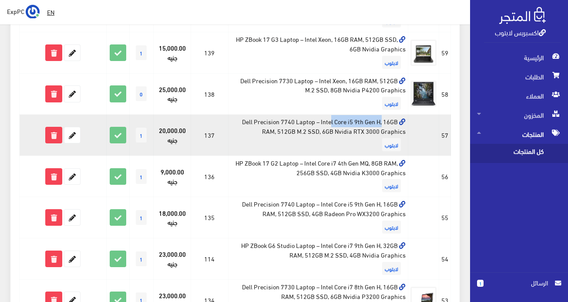
drag, startPoint x: 238, startPoint y: 123, endPoint x: 294, endPoint y: 121, distance: 56.6
click at [294, 121] on td "Dell Precision 7740 Laptop – Intel Core i5 9th Gen H, 16GB RAM, 512GB M.2 SSD, …" at bounding box center [318, 134] width 180 height 41
copy td "Dell Precision 7740"
click at [74, 136] on icon at bounding box center [72, 135] width 16 height 16
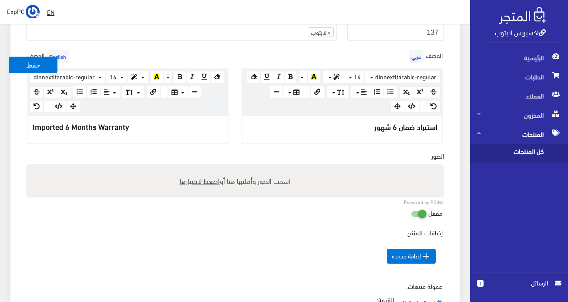
scroll to position [261, 0]
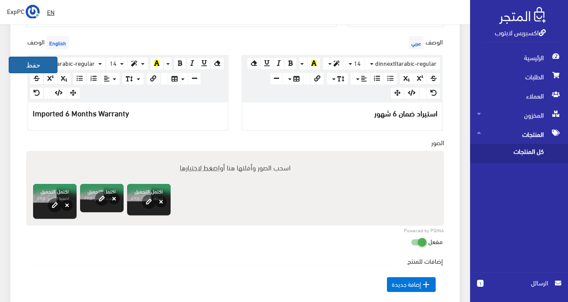
click at [41, 65] on button "حفظ" at bounding box center [33, 65] width 49 height 17
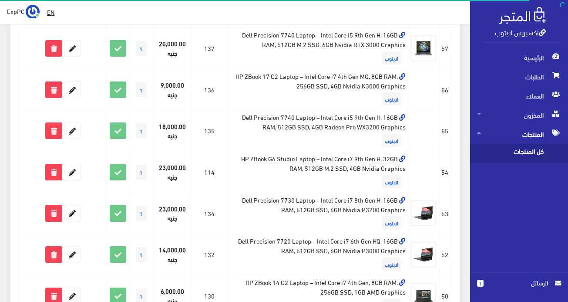
scroll to position [348, 0]
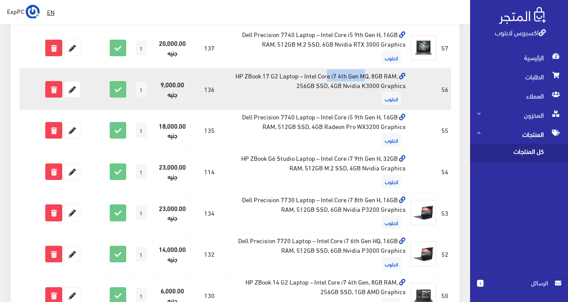
drag, startPoint x: 232, startPoint y: 76, endPoint x: 277, endPoint y: 76, distance: 45.3
click at [277, 76] on td "HP ZBook 17 G2 Laptop – Intel Core i7 4th Gen MQ, 8GB RAM, 256GB SSD, 4GB Nvidi…" at bounding box center [318, 88] width 180 height 41
copy td "HP ZBook 17 G2"
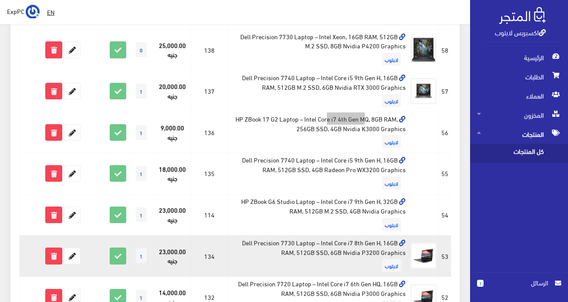
scroll to position [305, 0]
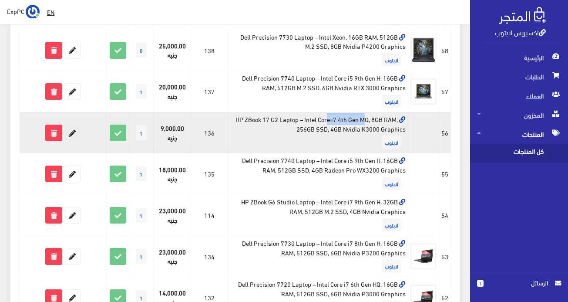
click at [74, 129] on icon at bounding box center [72, 133] width 16 height 16
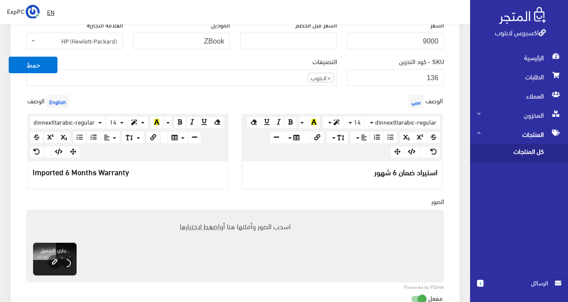
scroll to position [218, 0]
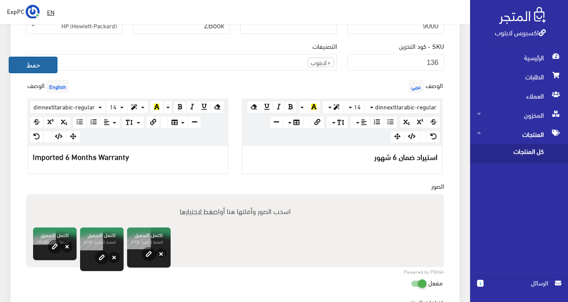
click at [31, 63] on button "حفظ" at bounding box center [33, 65] width 49 height 17
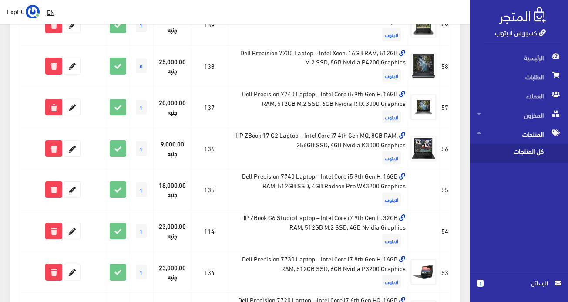
scroll to position [305, 0]
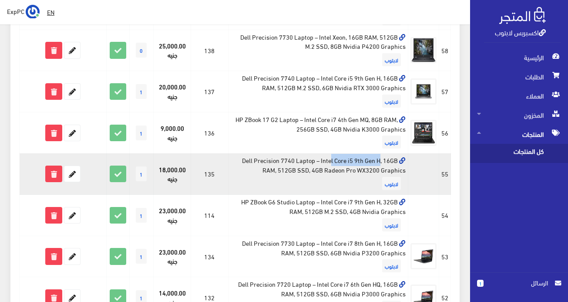
drag, startPoint x: 241, startPoint y: 160, endPoint x: 293, endPoint y: 159, distance: 52.7
click at [293, 159] on td "Dell Precision 7740 Laptop – Intel Core i5 9th Gen H, 16GB RAM, 512GB SSD, 4GB …" at bounding box center [318, 173] width 180 height 41
copy td "Dell Precision 7740"
click at [72, 176] on icon at bounding box center [72, 174] width 16 height 16
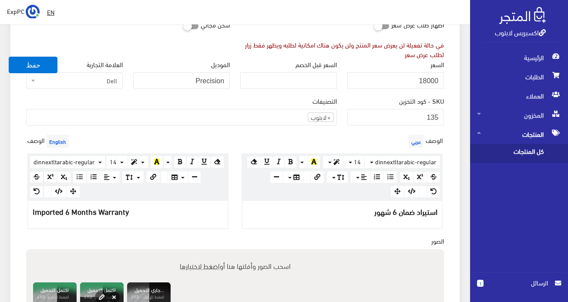
scroll to position [305, 0]
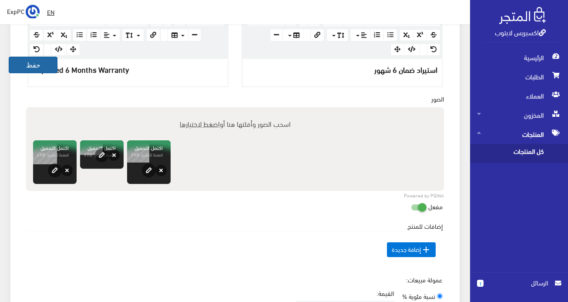
click at [28, 63] on button "حفظ" at bounding box center [33, 65] width 49 height 17
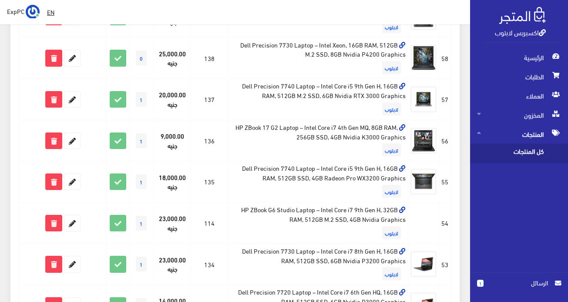
scroll to position [305, 0]
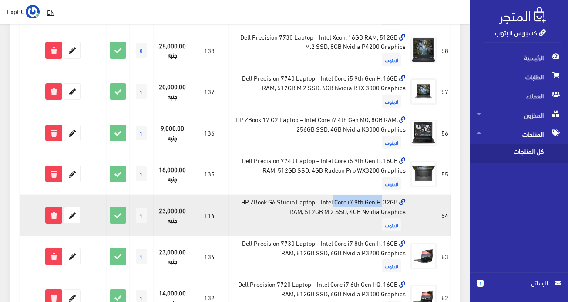
drag, startPoint x: 239, startPoint y: 200, endPoint x: 296, endPoint y: 203, distance: 56.2
click at [296, 203] on td "HP ZBook G6 Studio Laptop – Intel Core i7 9th Gen H, 32GB RAM, 512GB M.2 SSD, 4…" at bounding box center [318, 215] width 180 height 41
copy td "HP ZBook G6 Studio"
click at [74, 214] on icon at bounding box center [72, 215] width 16 height 16
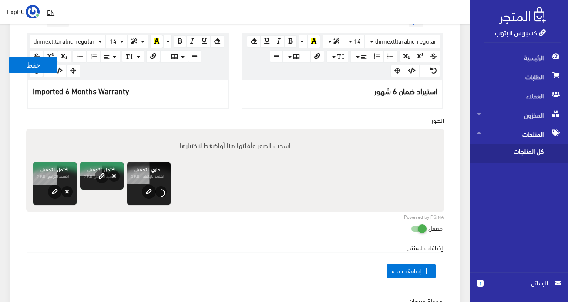
scroll to position [305, 0]
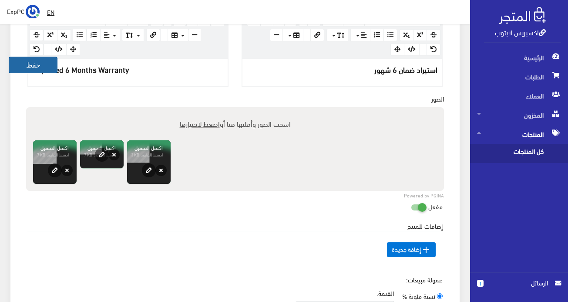
click at [26, 63] on button "حفظ" at bounding box center [33, 65] width 49 height 17
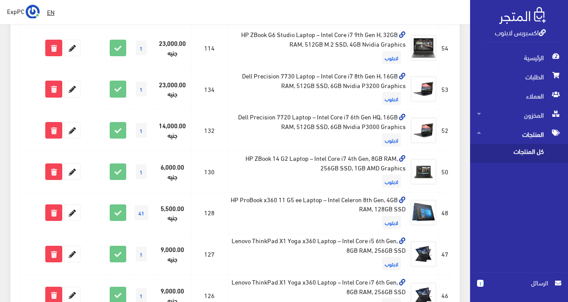
scroll to position [492, 0]
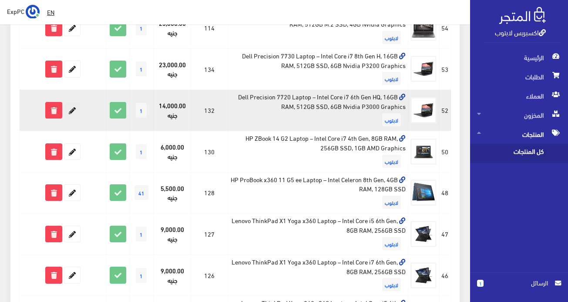
click at [74, 108] on icon at bounding box center [72, 110] width 16 height 16
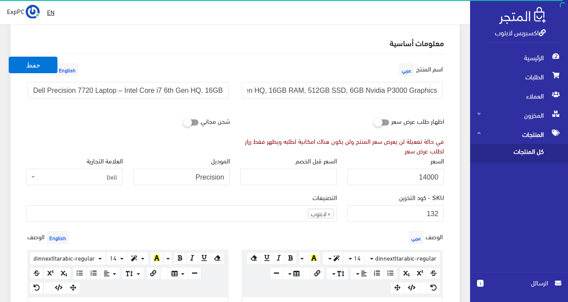
scroll to position [218, 0]
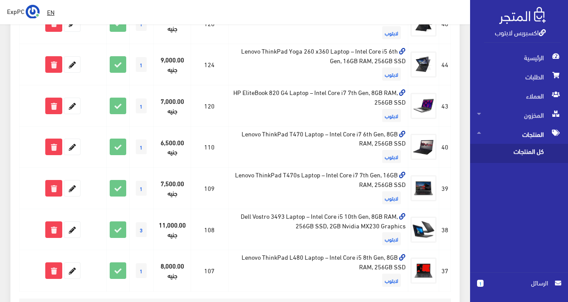
scroll to position [840, 0]
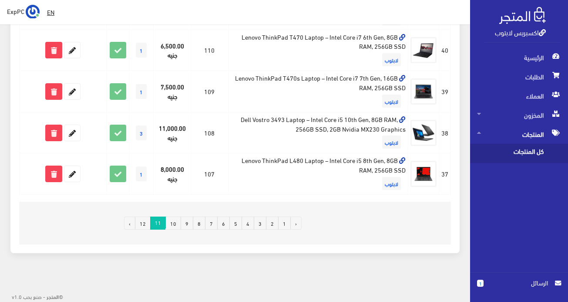
click at [147, 222] on link "12" at bounding box center [143, 222] width 16 height 13
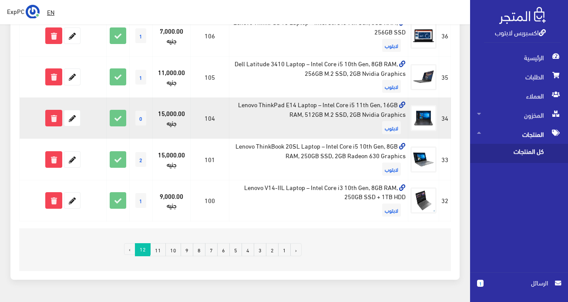
scroll to position [188, 0]
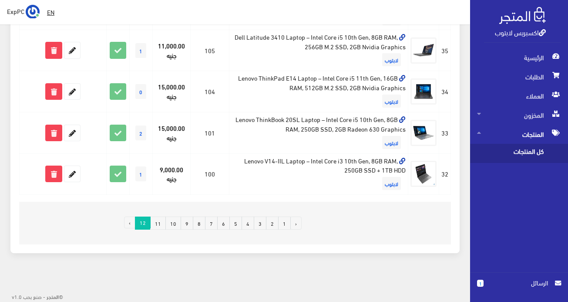
click at [285, 225] on link "1" at bounding box center [284, 222] width 13 height 13
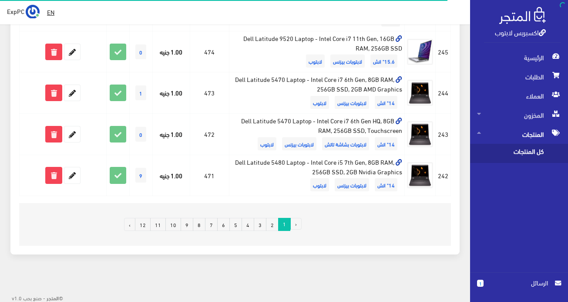
scroll to position [823, 0]
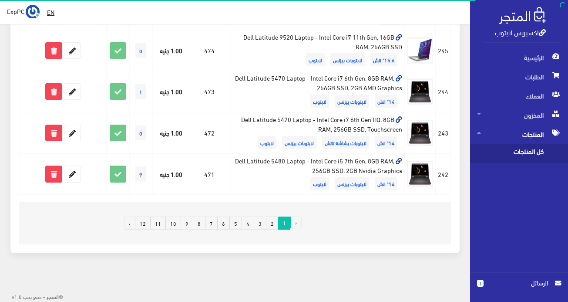
click at [269, 223] on link "2" at bounding box center [272, 222] width 13 height 13
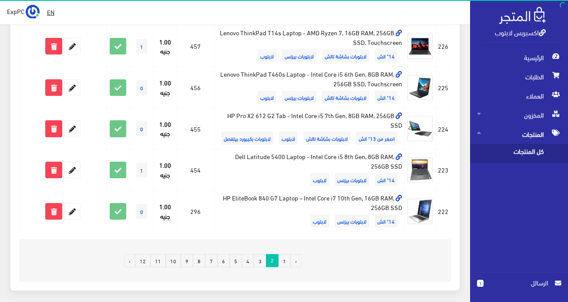
scroll to position [784, 0]
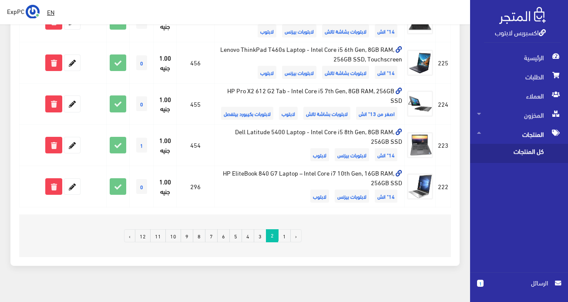
click at [264, 236] on link "3" at bounding box center [260, 235] width 13 height 13
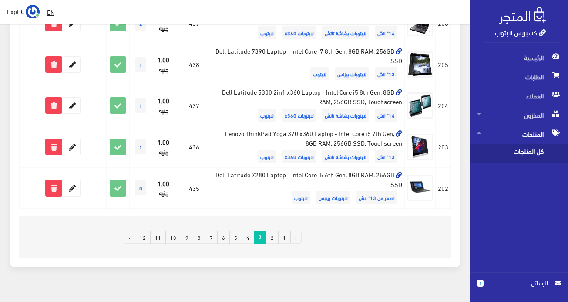
scroll to position [805, 0]
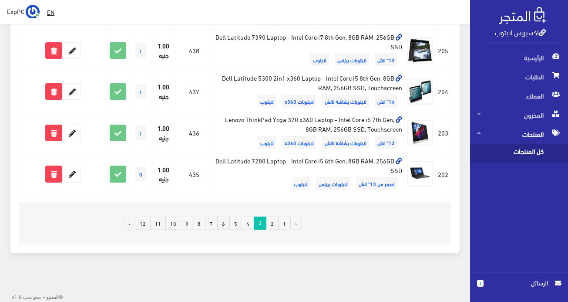
click at [250, 219] on link "4" at bounding box center [248, 222] width 13 height 13
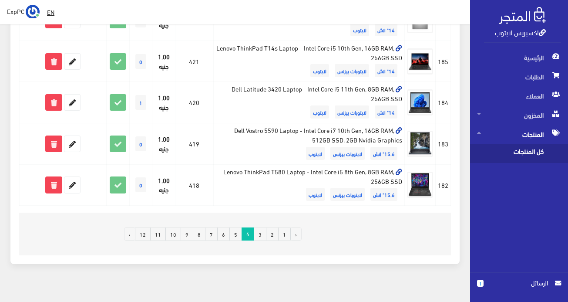
scroll to position [805, 0]
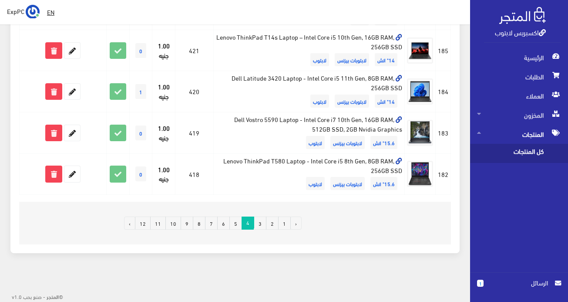
click at [240, 226] on link "5" at bounding box center [235, 222] width 13 height 13
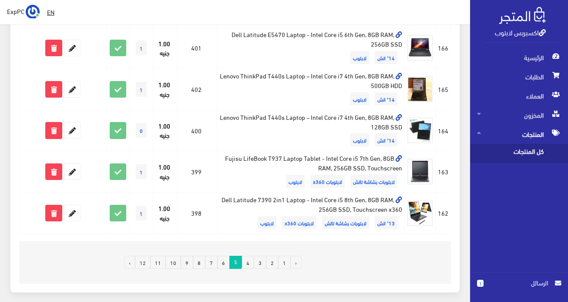
scroll to position [784, 0]
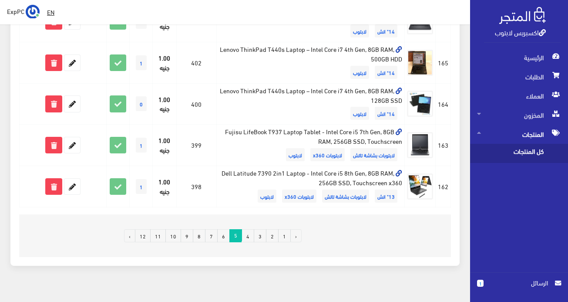
click at [225, 232] on link "6" at bounding box center [223, 235] width 13 height 13
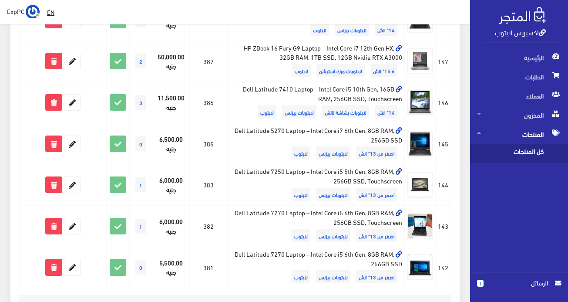
scroll to position [805, 0]
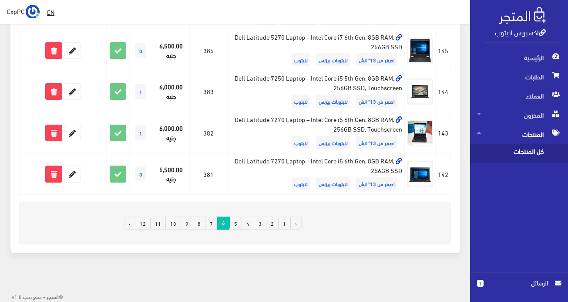
click at [213, 223] on link "7" at bounding box center [211, 222] width 13 height 13
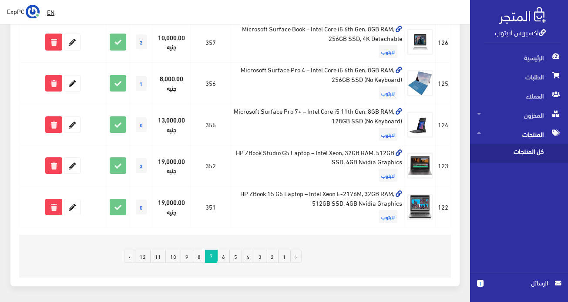
scroll to position [784, 0]
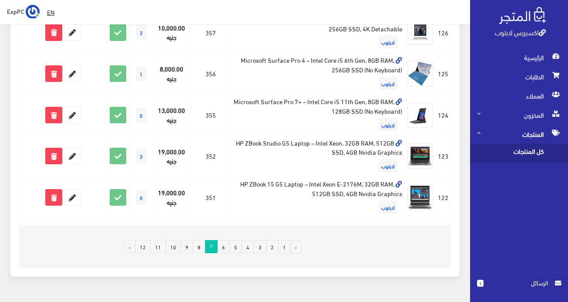
click at [199, 248] on link "8" at bounding box center [199, 246] width 13 height 13
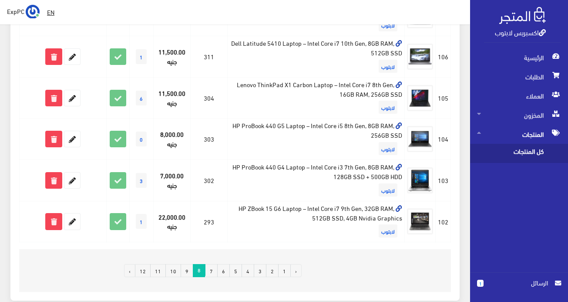
scroll to position [805, 0]
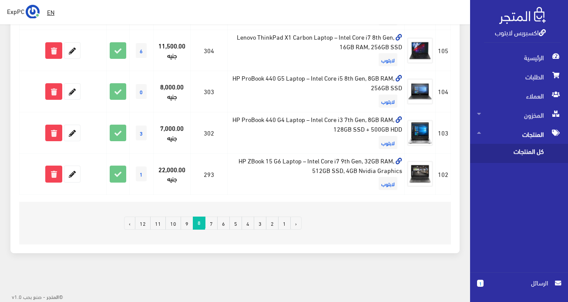
click at [190, 222] on link "9" at bounding box center [187, 222] width 13 height 13
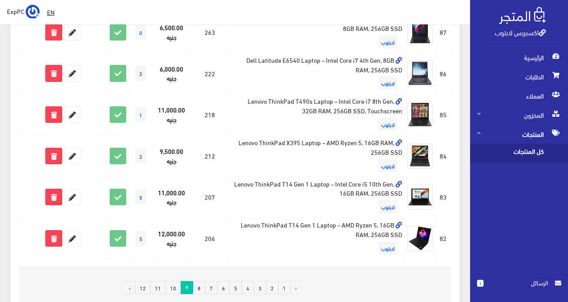
scroll to position [807, 0]
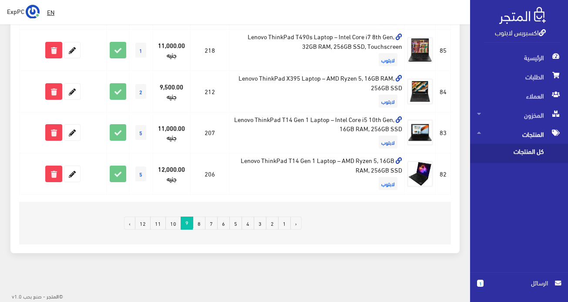
click at [177, 224] on link "10" at bounding box center [173, 222] width 16 height 13
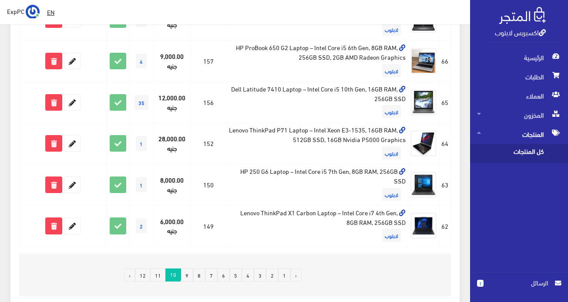
scroll to position [805, 0]
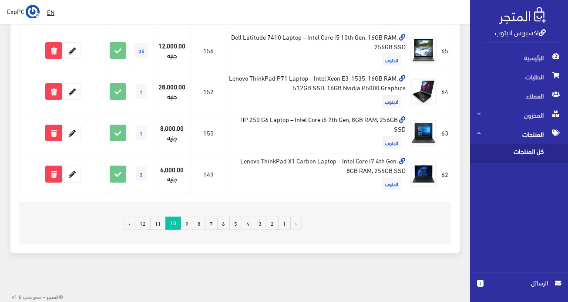
click at [162, 226] on link "11" at bounding box center [158, 222] width 16 height 13
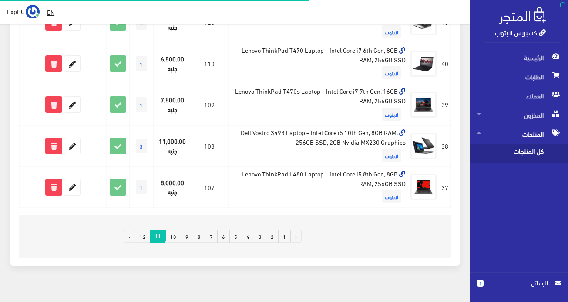
scroll to position [805, 0]
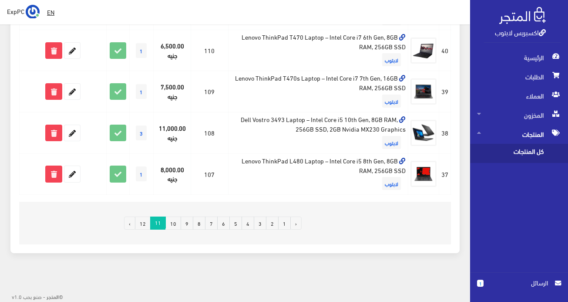
click at [147, 225] on link "12" at bounding box center [143, 222] width 16 height 13
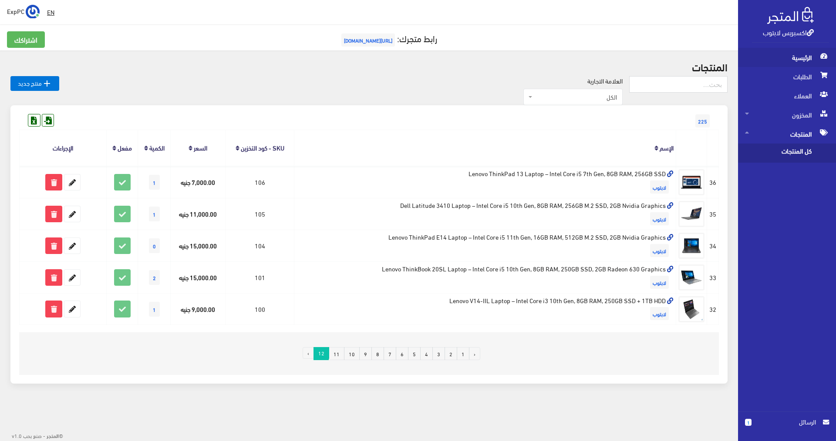
click at [568, 61] on span "الرئيسية" at bounding box center [787, 57] width 84 height 19
